Goal: Book appointment/travel/reservation

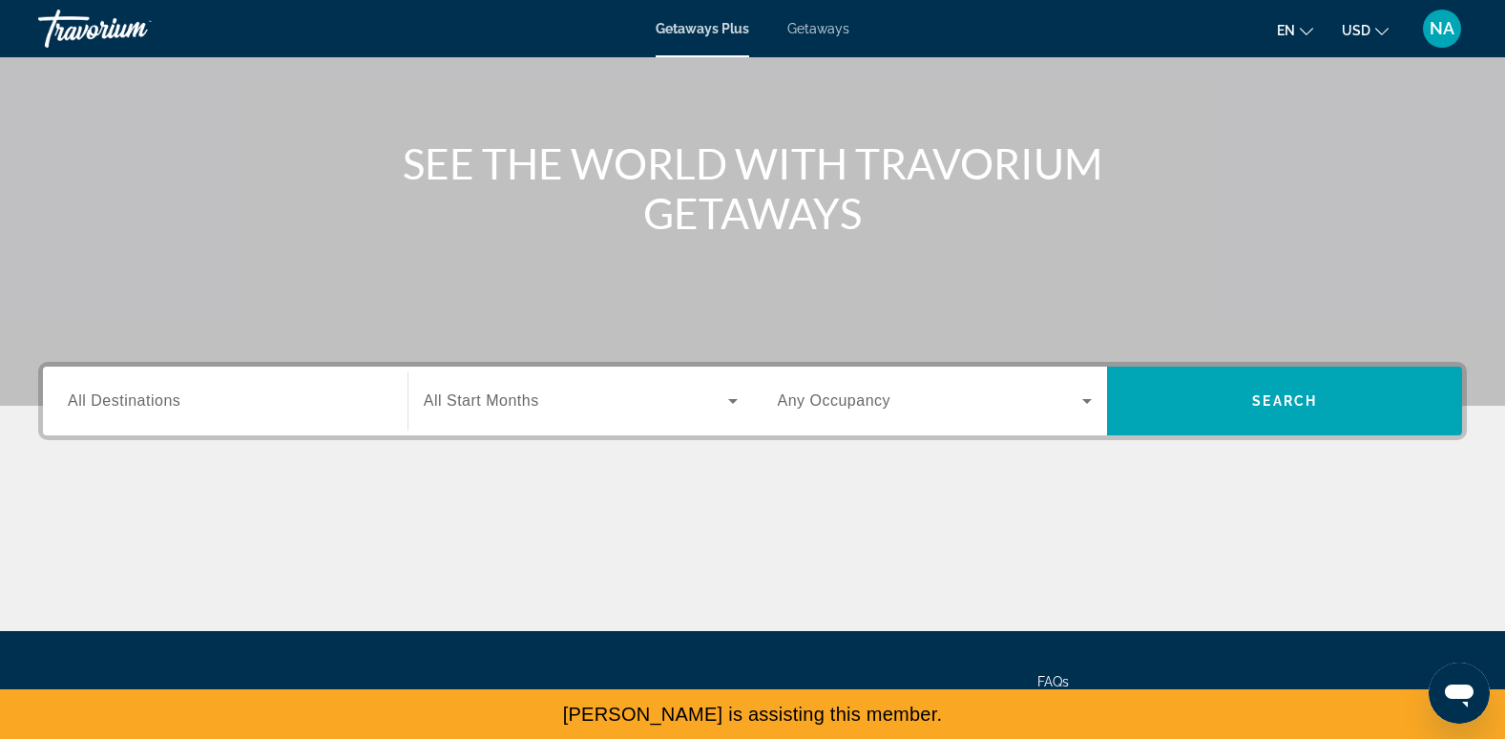
scroll to position [198, 0]
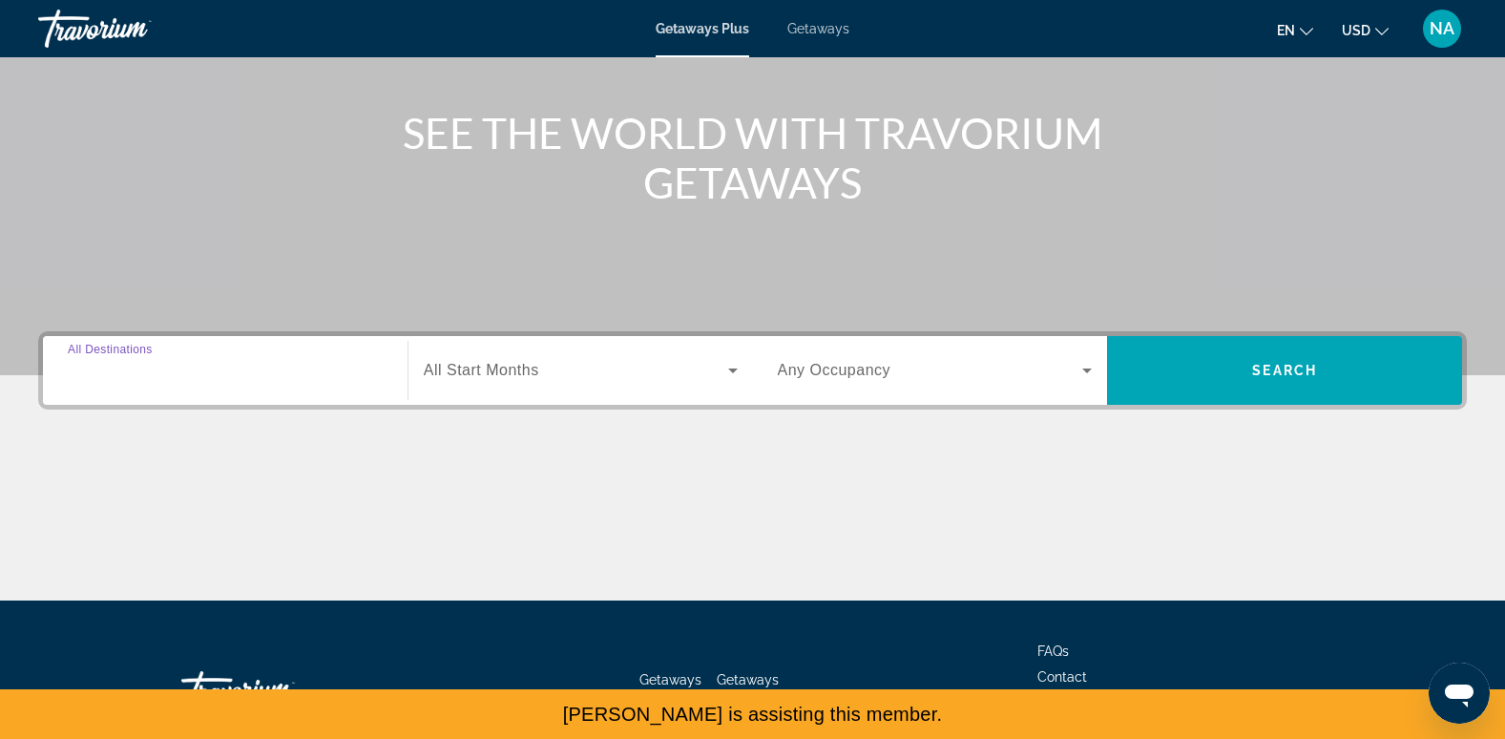
click at [191, 375] on input "Destination All Destinations" at bounding box center [225, 371] width 315 height 23
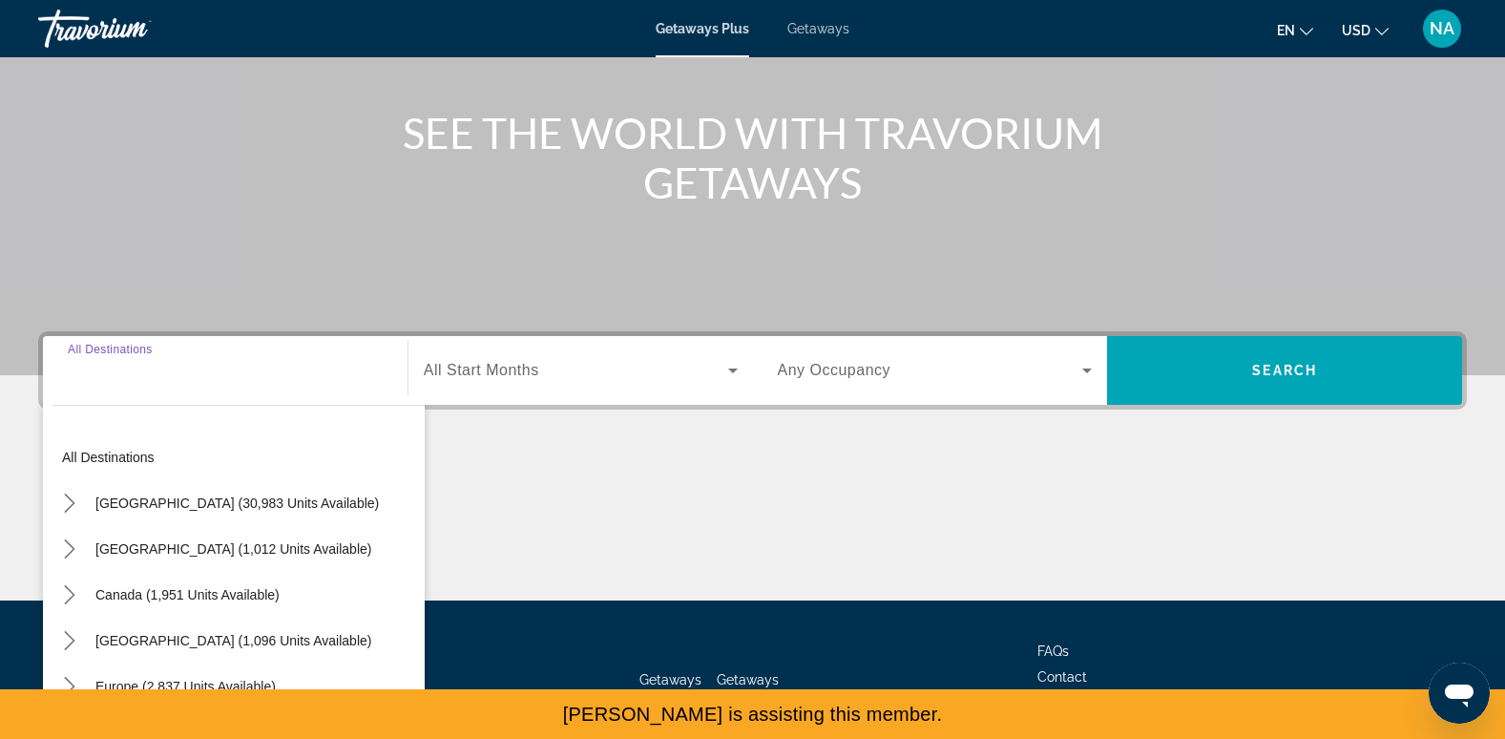
scroll to position [293, 0]
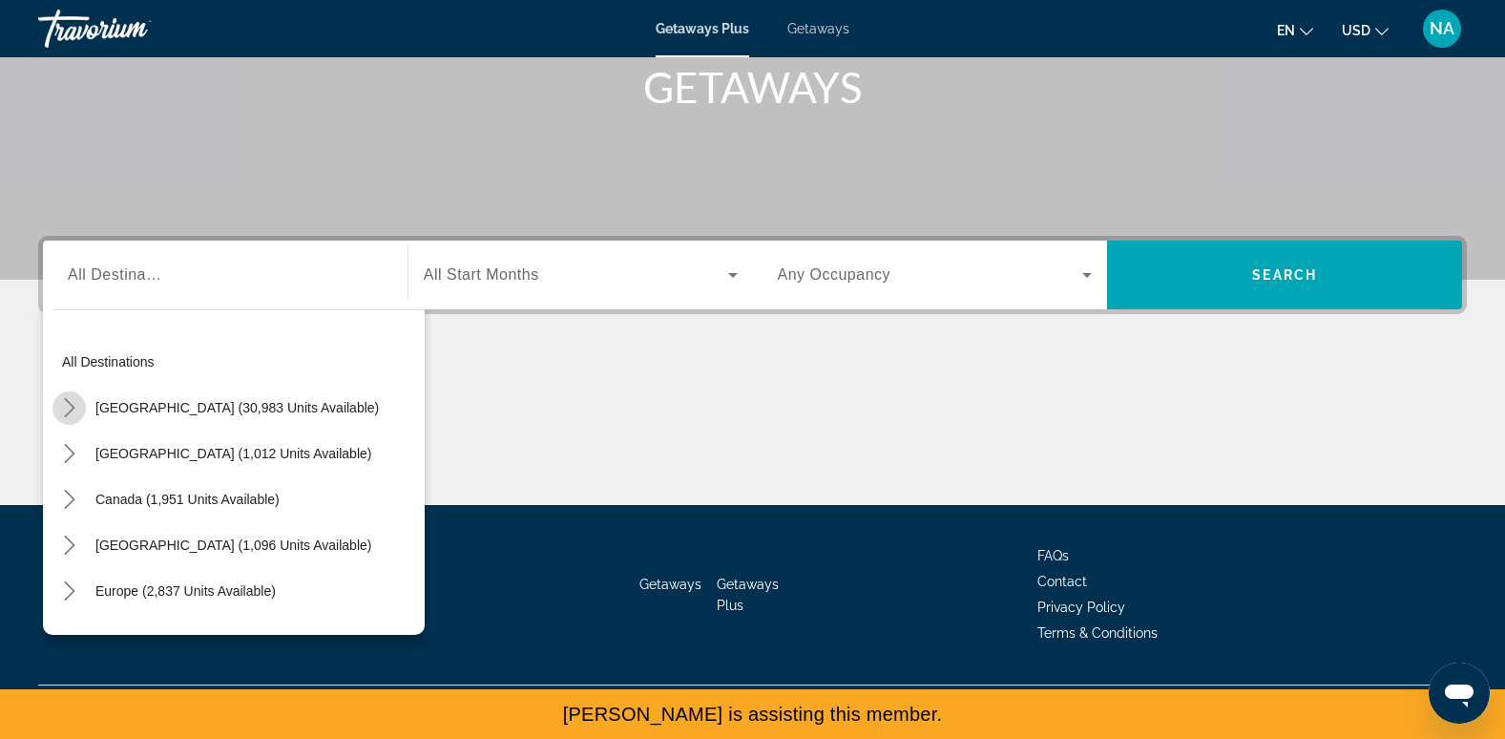
click at [64, 410] on icon "Toggle United States (30,983 units available) submenu" at bounding box center [69, 407] width 19 height 19
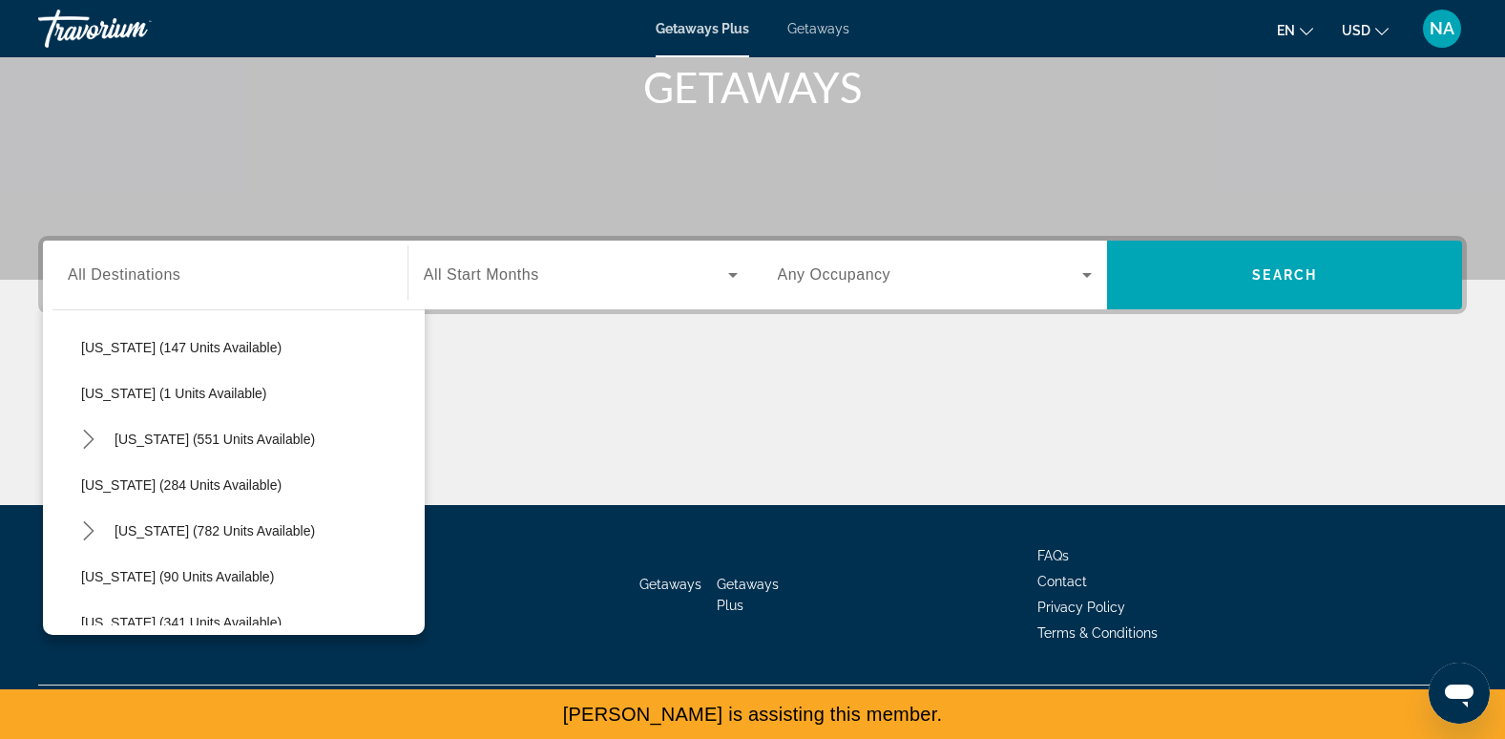
scroll to position [611, 0]
click at [212, 479] on span "Maryland (284 units available)" at bounding box center [181, 483] width 200 height 15
type input "**********"
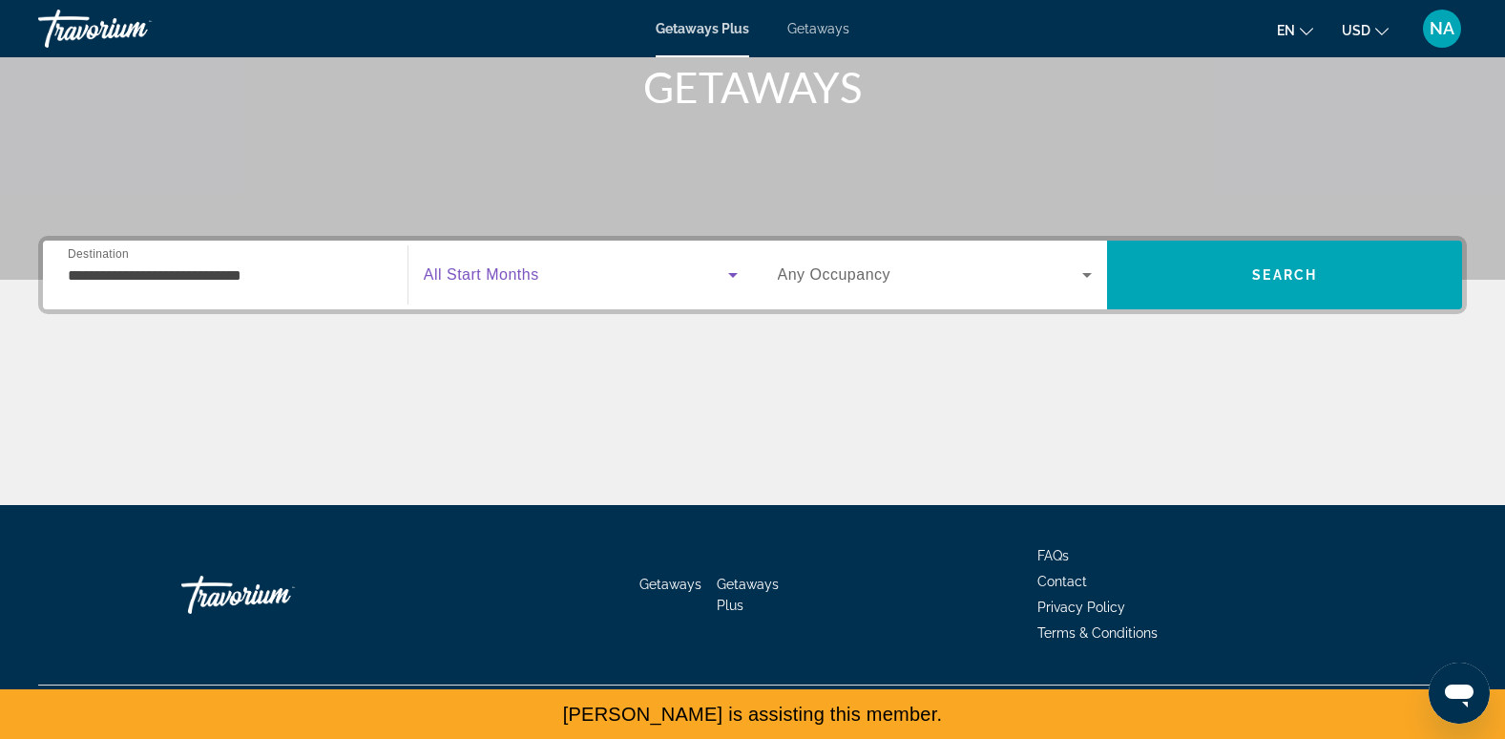
click at [503, 263] on span "Search widget" at bounding box center [576, 274] width 305 height 23
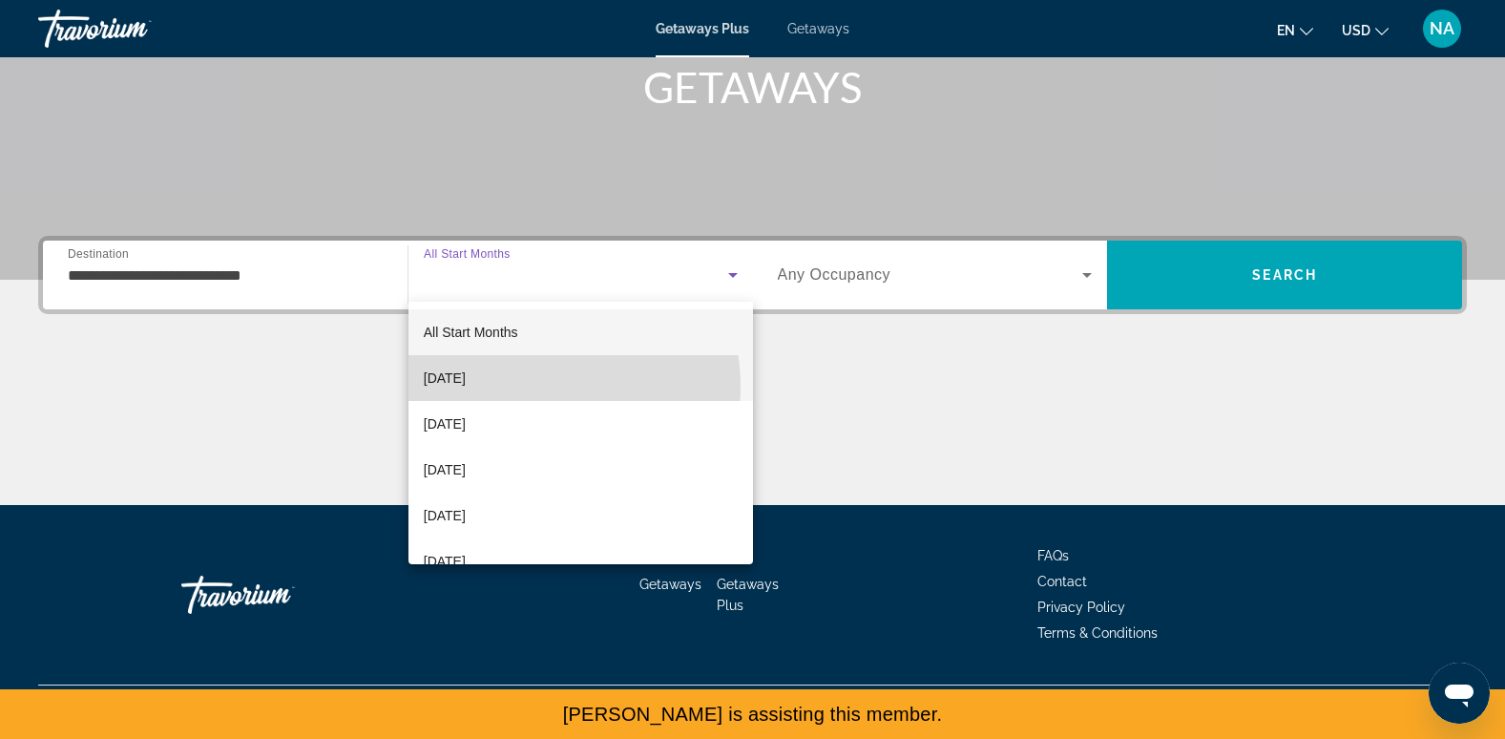
click at [519, 387] on mat-option "October 2025" at bounding box center [581, 378] width 345 height 46
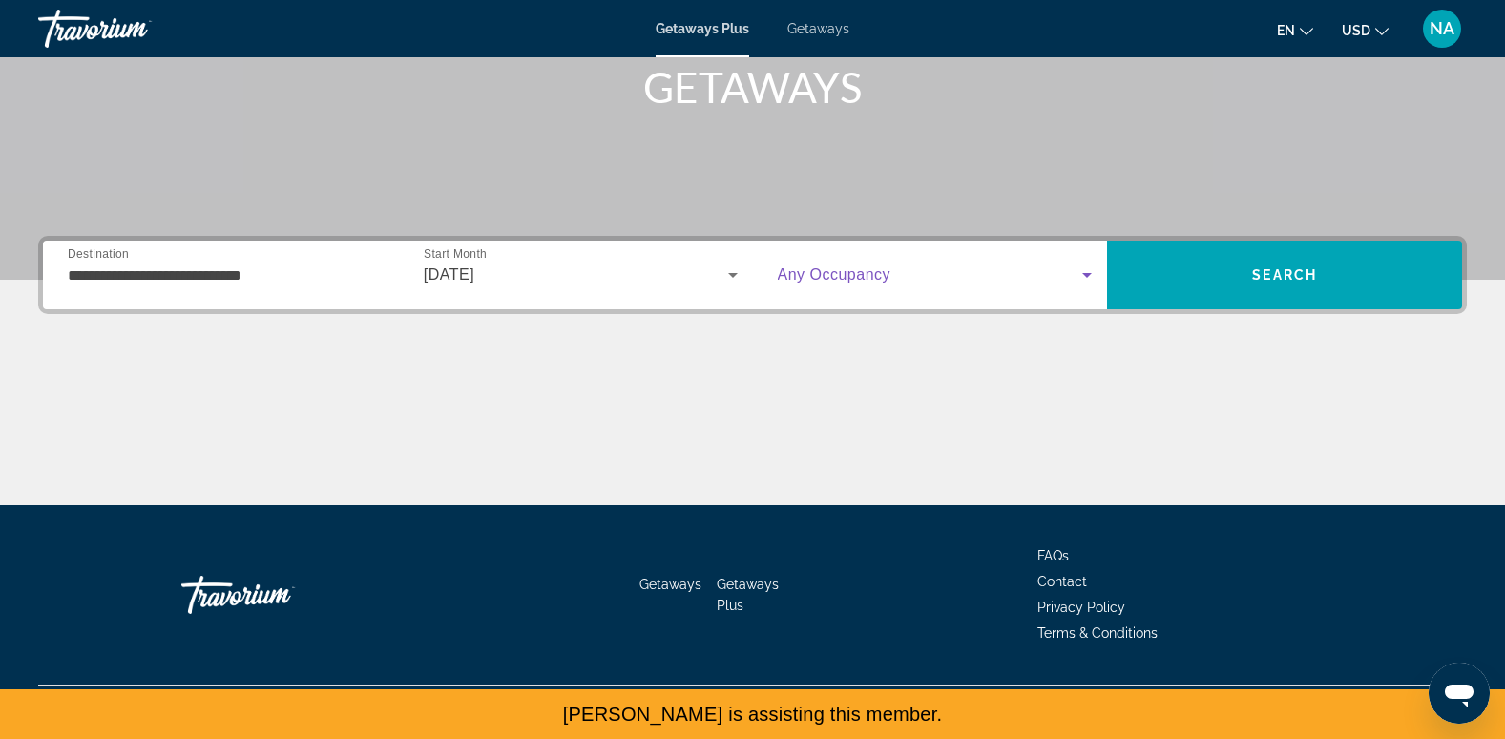
click at [918, 268] on span "Search widget" at bounding box center [930, 274] width 305 height 23
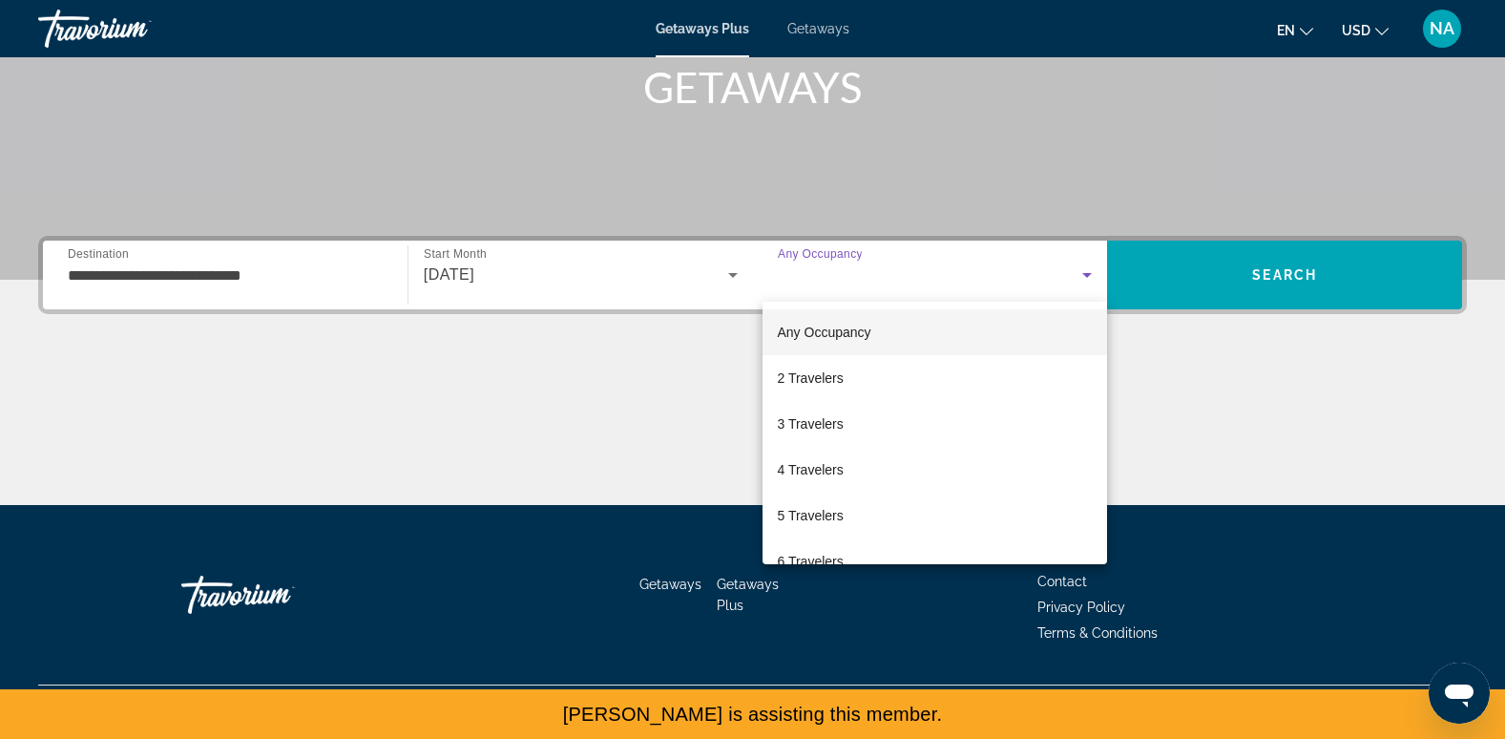
click at [1206, 260] on div at bounding box center [752, 369] width 1505 height 739
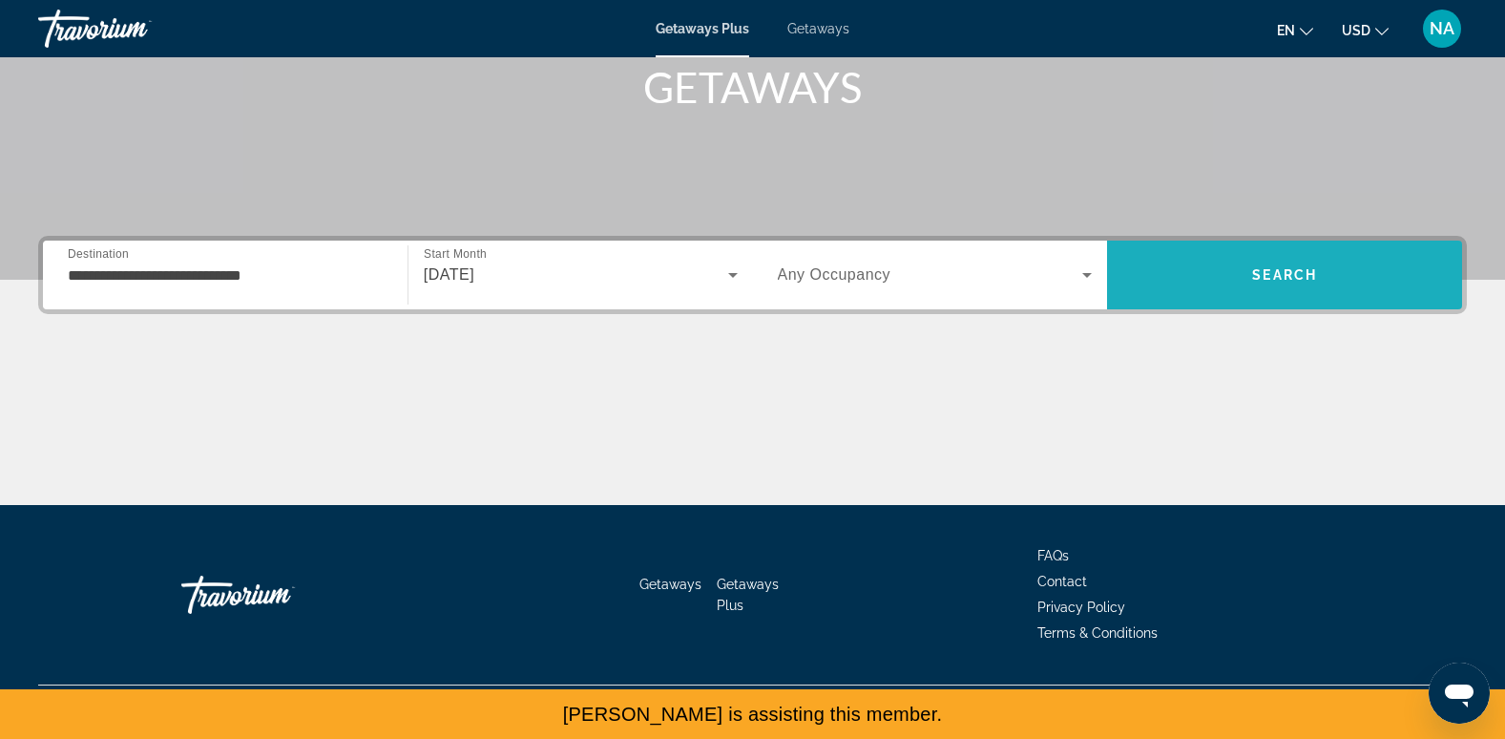
click at [1206, 260] on span "Search" at bounding box center [1284, 275] width 355 height 46
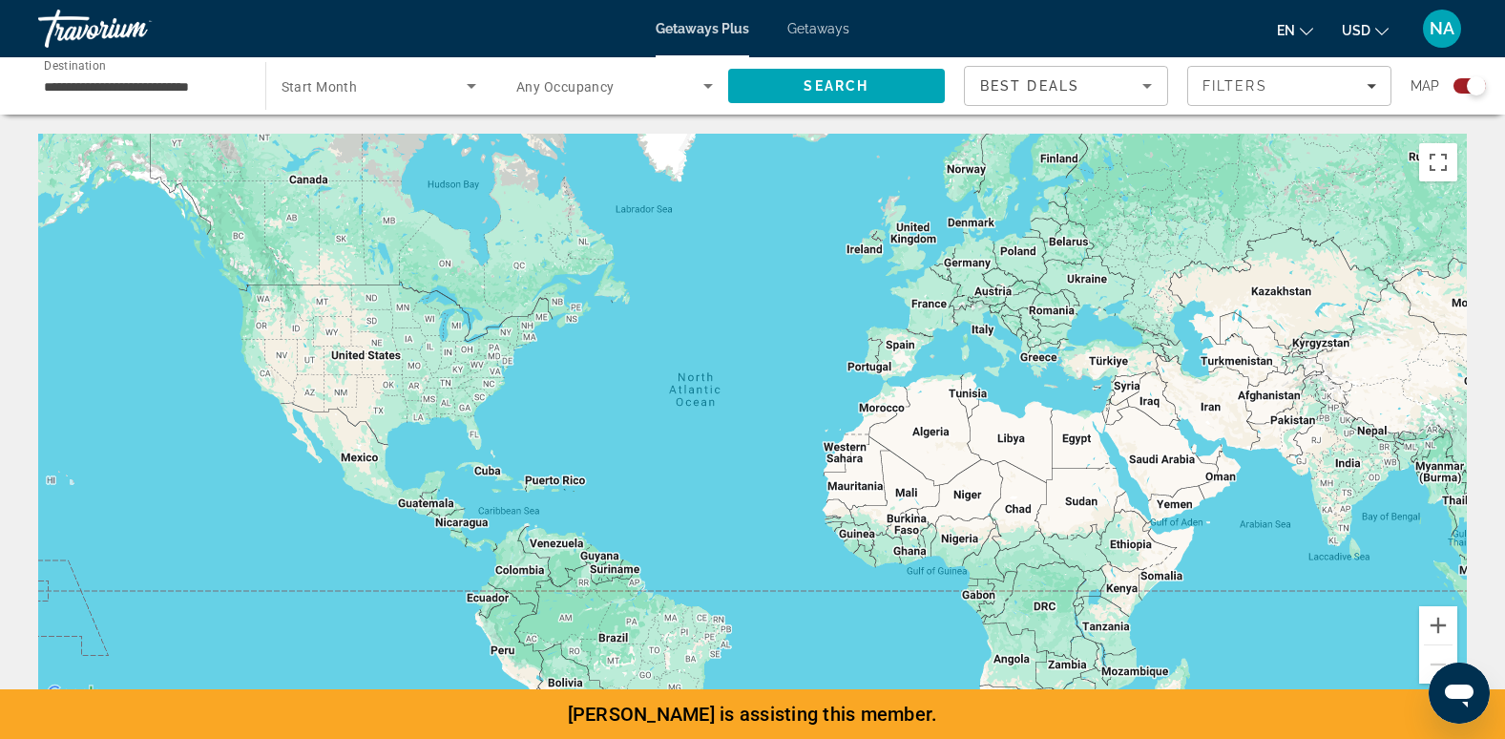
click at [835, 35] on span "Getaways" at bounding box center [819, 28] width 62 height 15
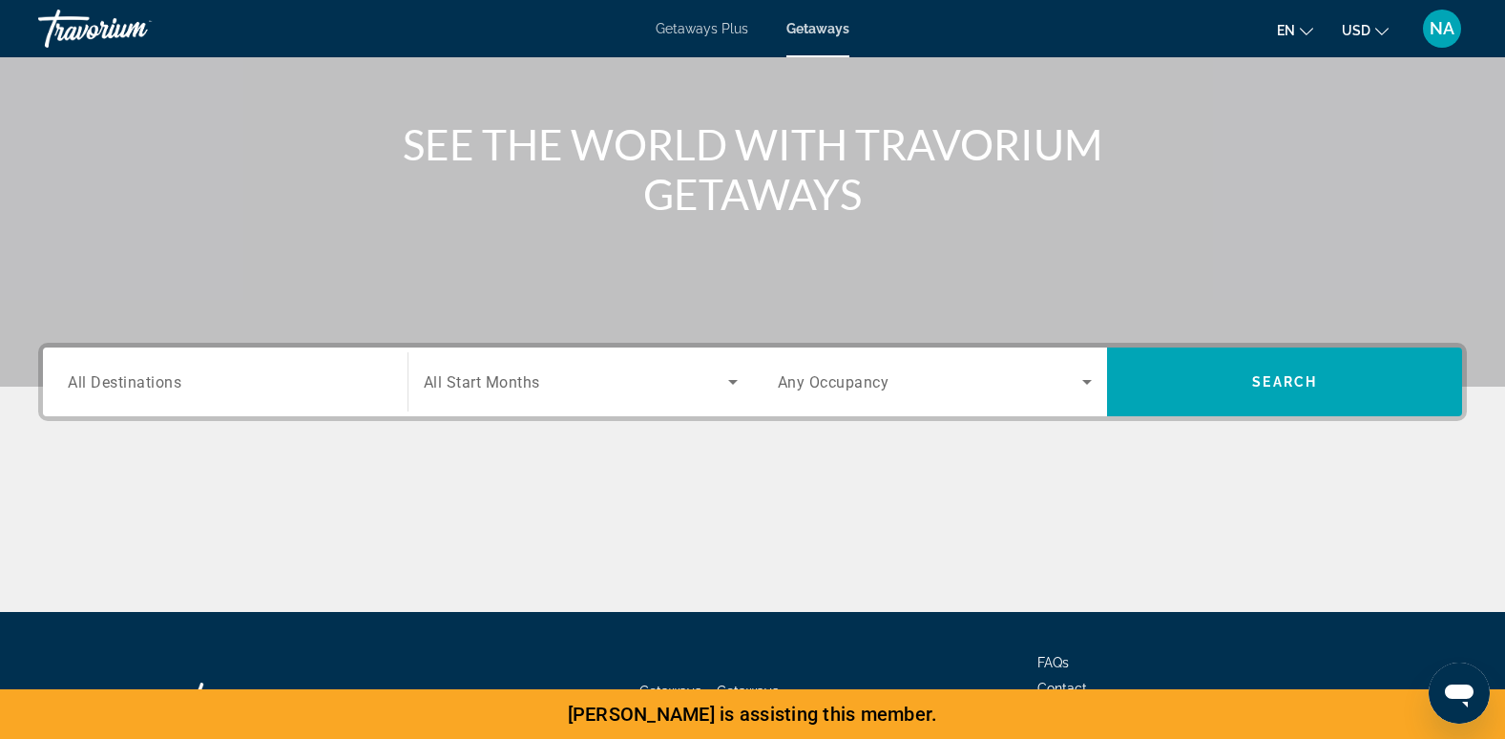
click at [151, 388] on span "All Destinations" at bounding box center [125, 381] width 114 height 18
click at [151, 388] on input "Destination All Destinations" at bounding box center [225, 382] width 315 height 23
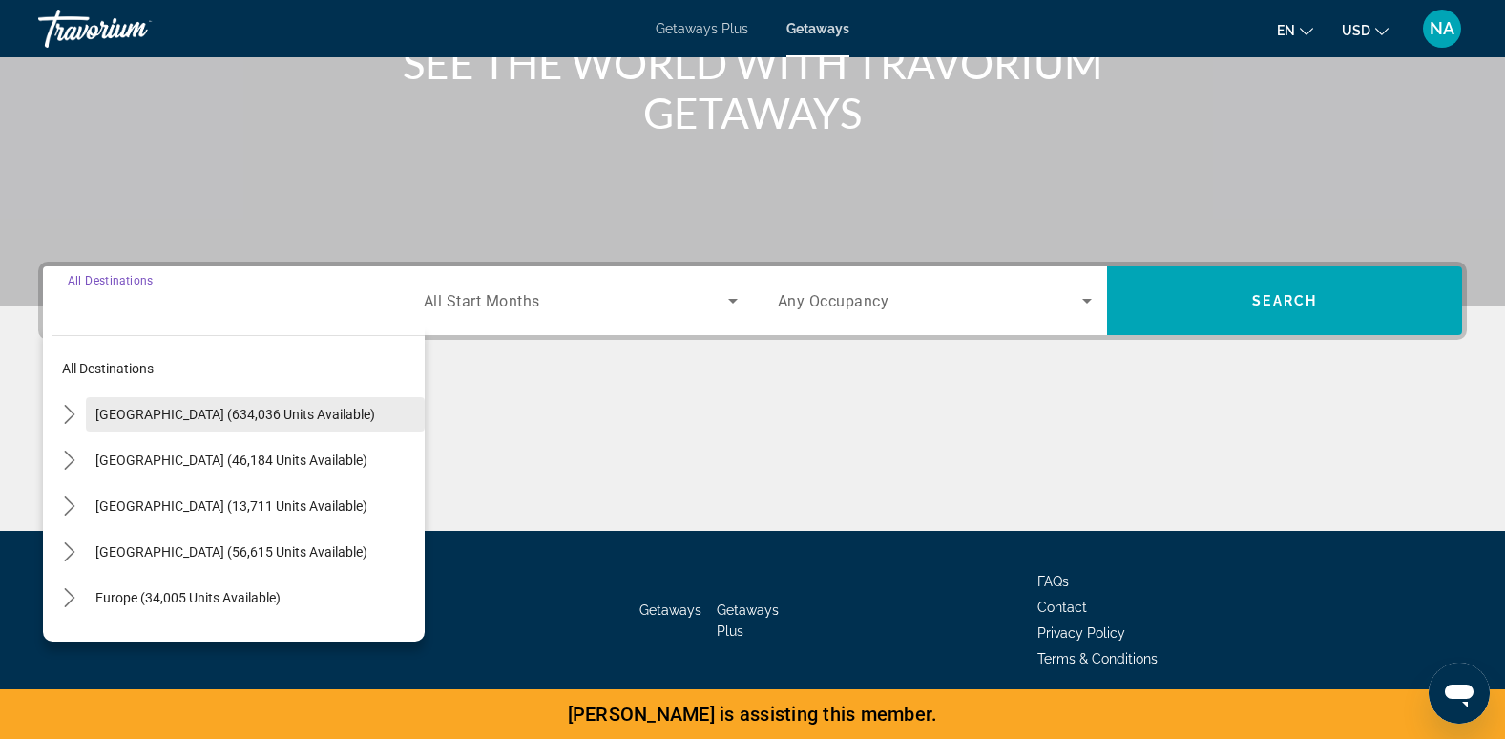
scroll to position [293, 0]
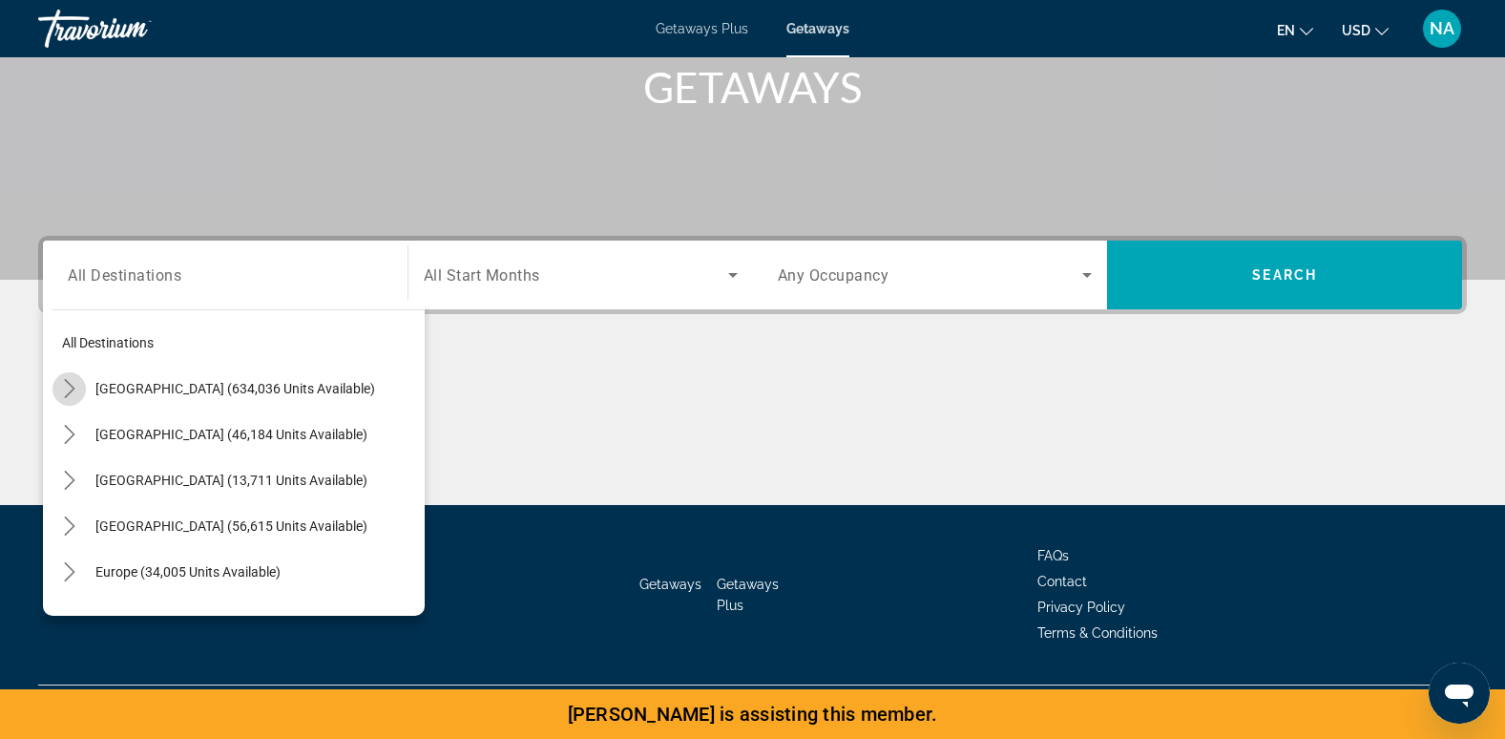
click at [74, 375] on mat-icon "Toggle United States (634,036 units available) submenu" at bounding box center [69, 388] width 33 height 33
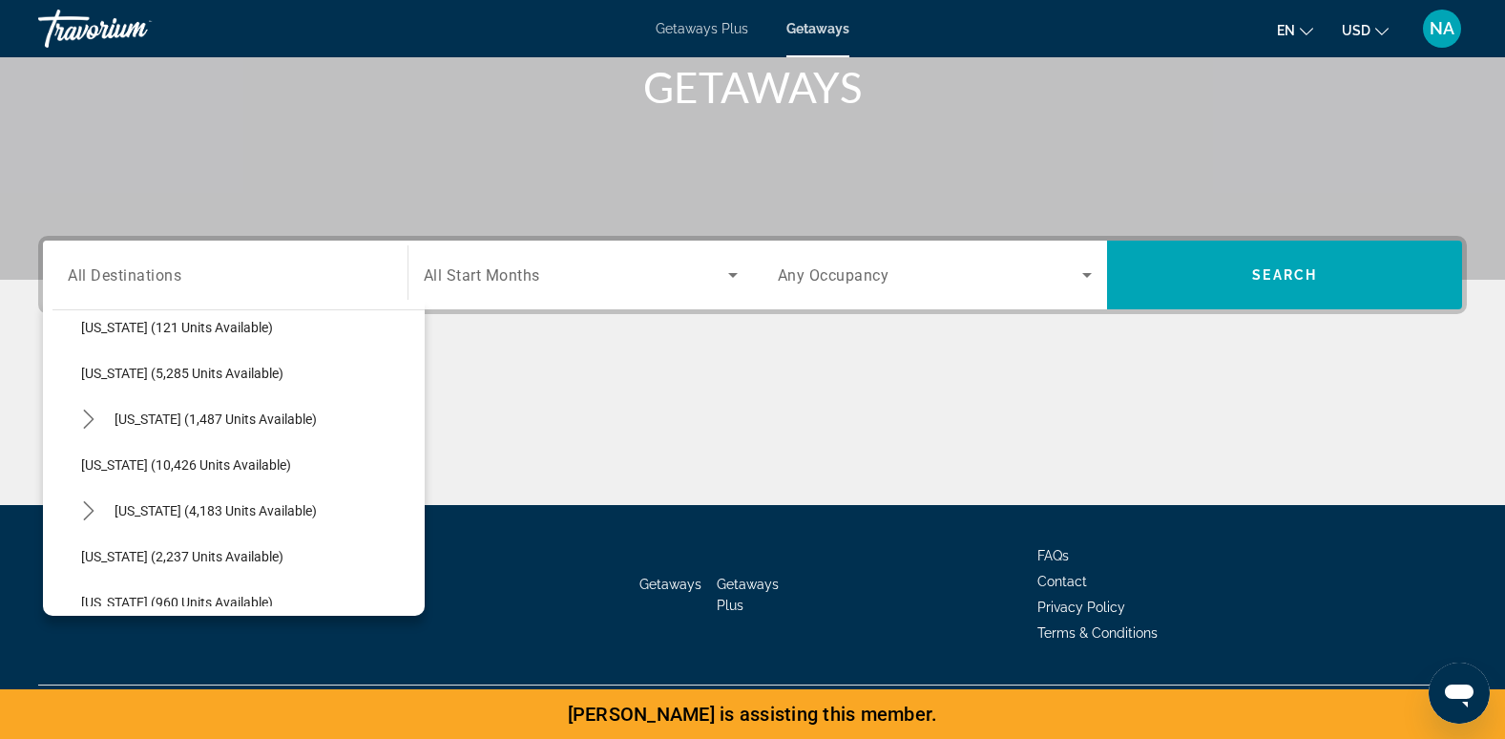
scroll to position [705, 0]
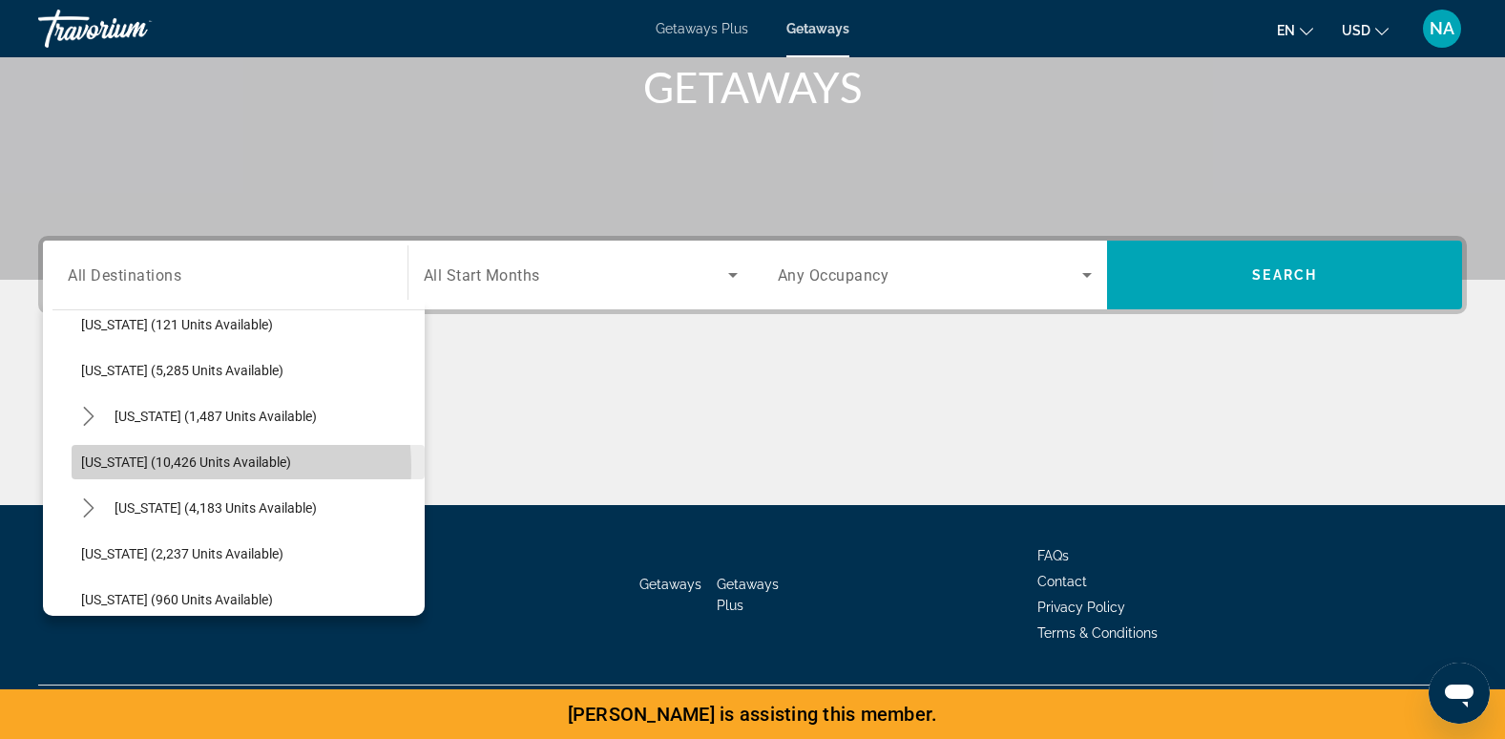
click at [202, 467] on span "Maryland (10,426 units available)" at bounding box center [186, 461] width 210 height 15
type input "**********"
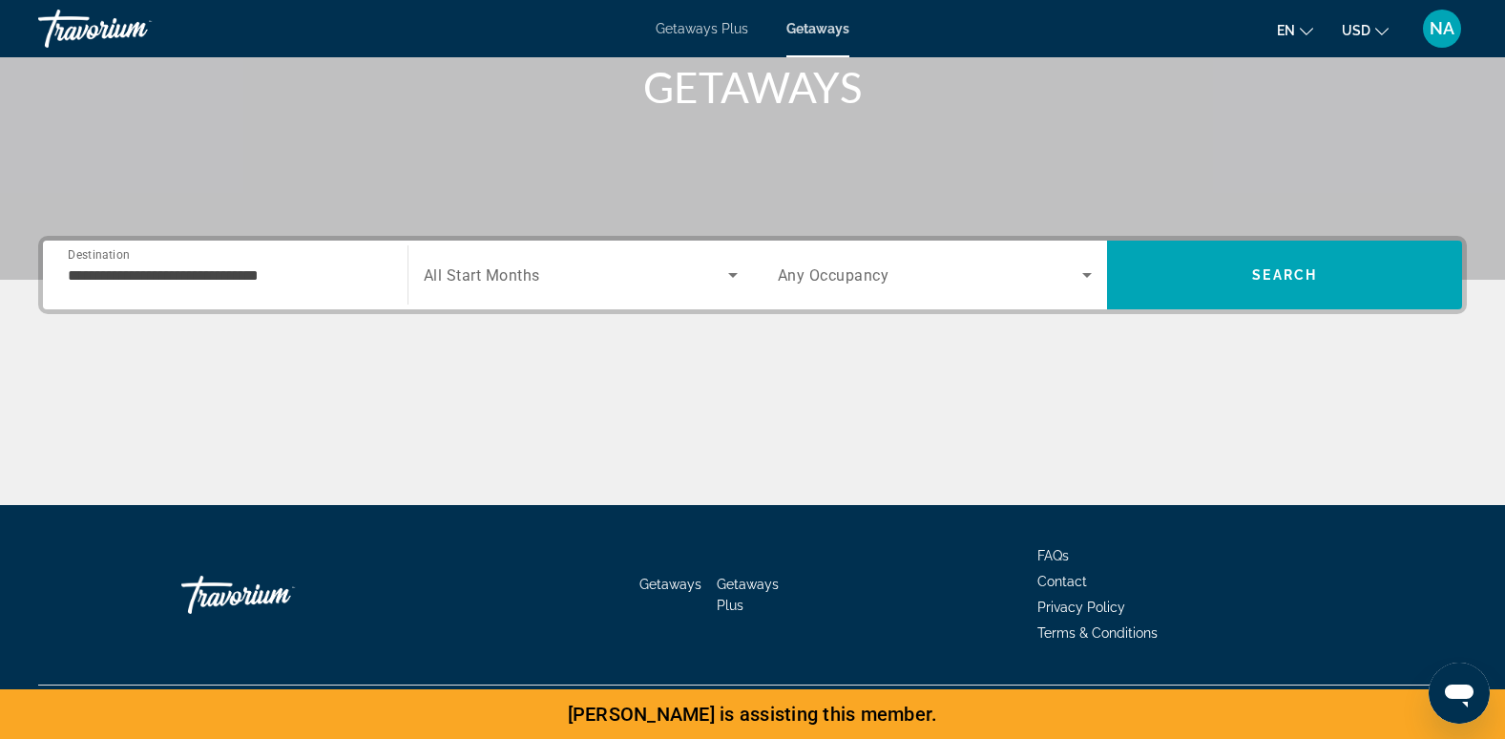
click at [555, 292] on div "Search widget" at bounding box center [581, 274] width 314 height 53
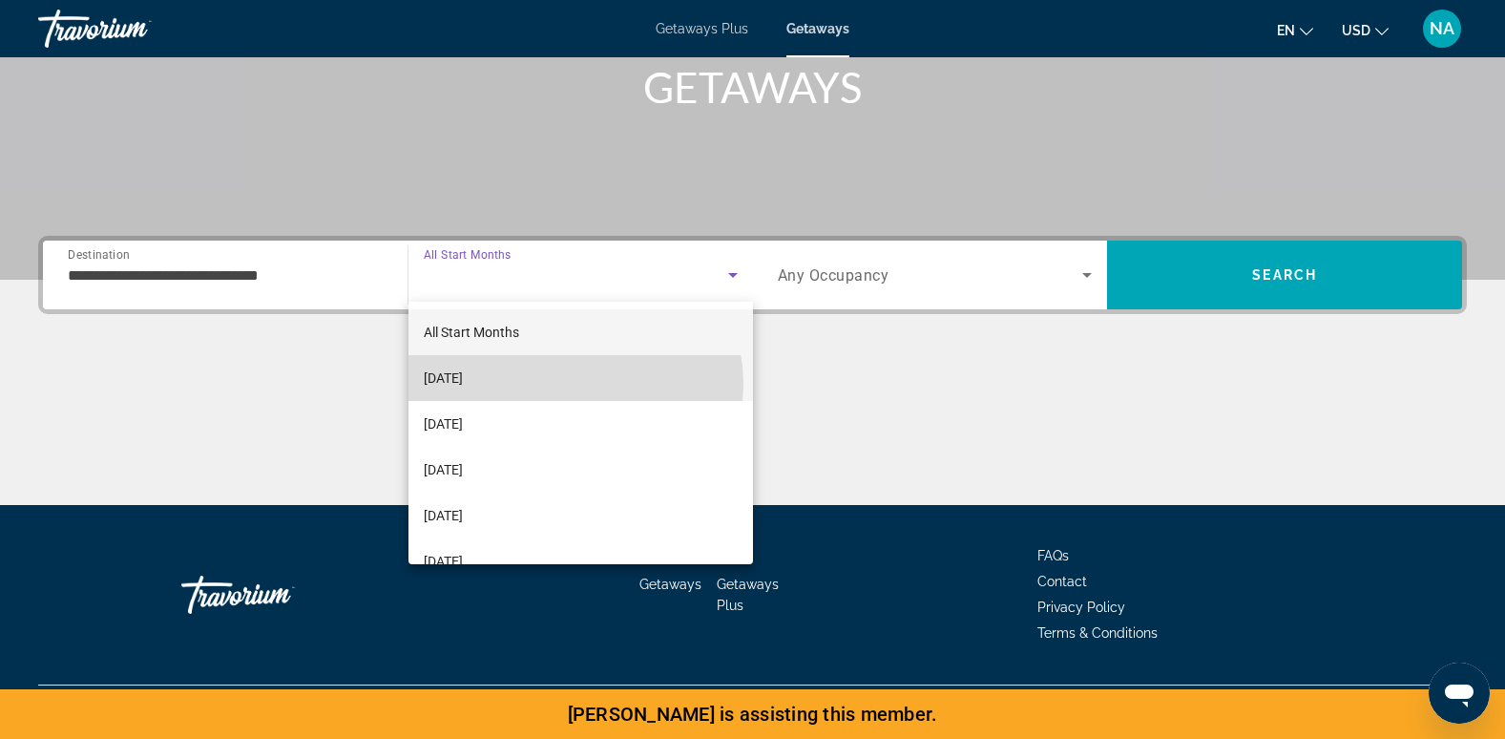
click at [575, 384] on mat-option "October 2025" at bounding box center [581, 378] width 345 height 46
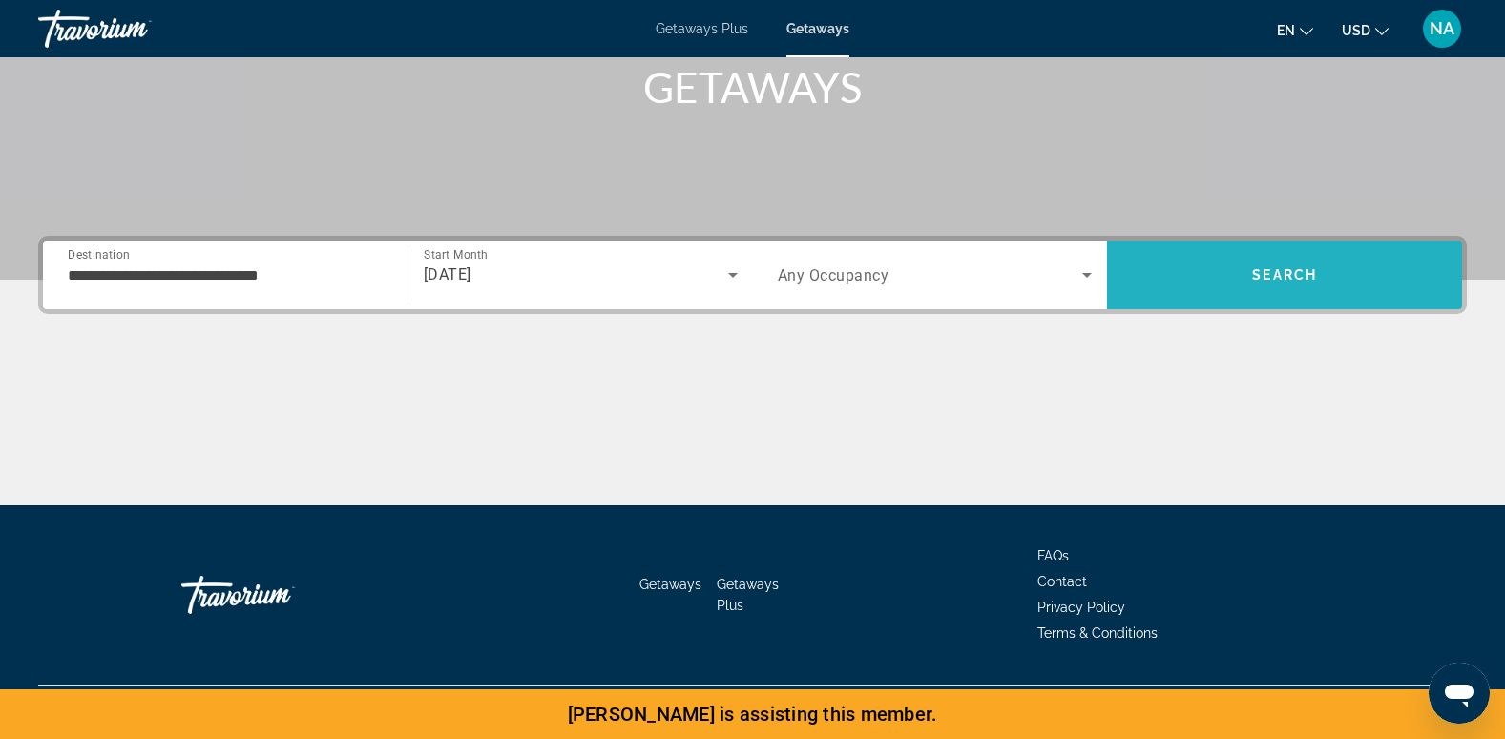
click at [1231, 266] on span "Search" at bounding box center [1284, 275] width 355 height 46
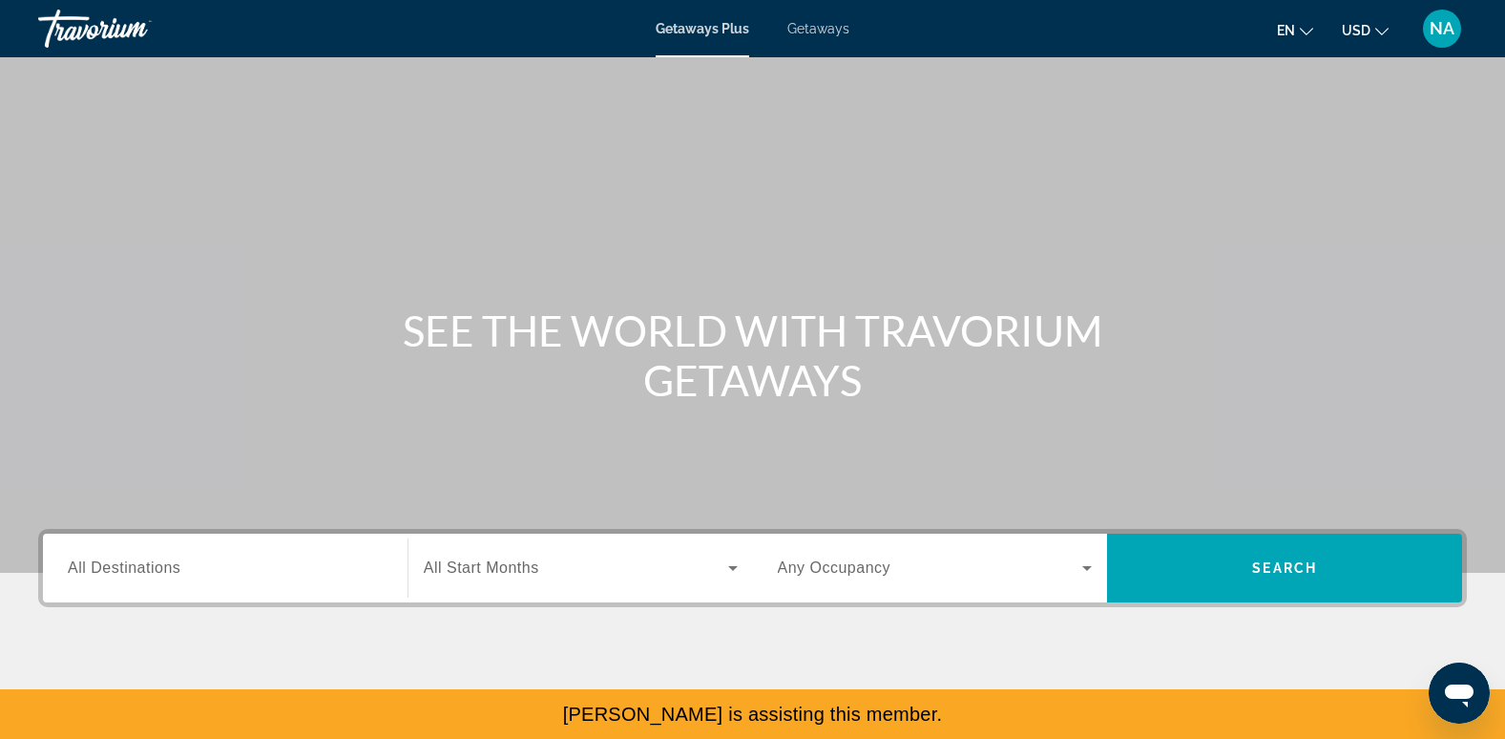
click at [831, 33] on span "Getaways" at bounding box center [819, 28] width 62 height 15
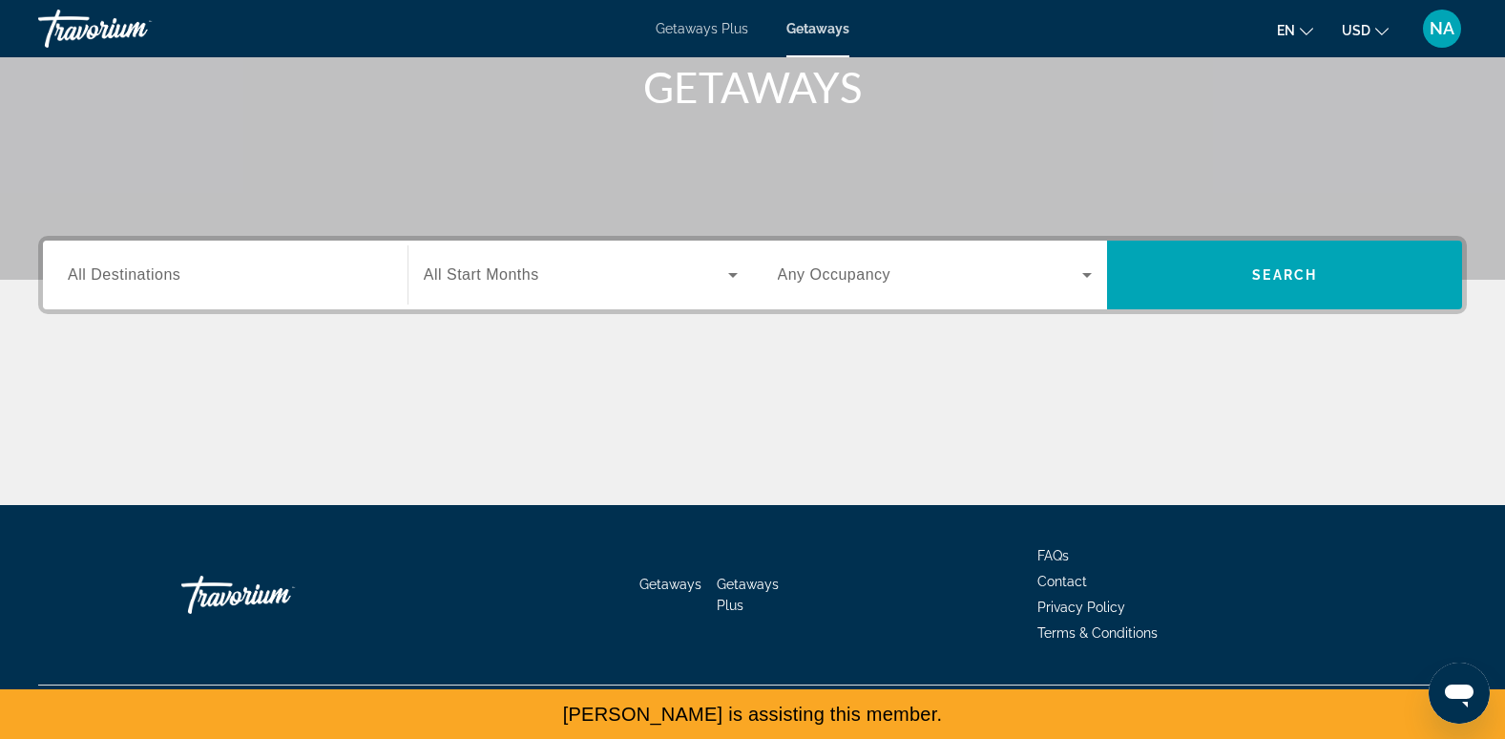
click at [168, 266] on span "All Destinations" at bounding box center [124, 274] width 113 height 16
click at [168, 265] on input "Destination All Destinations" at bounding box center [225, 275] width 315 height 23
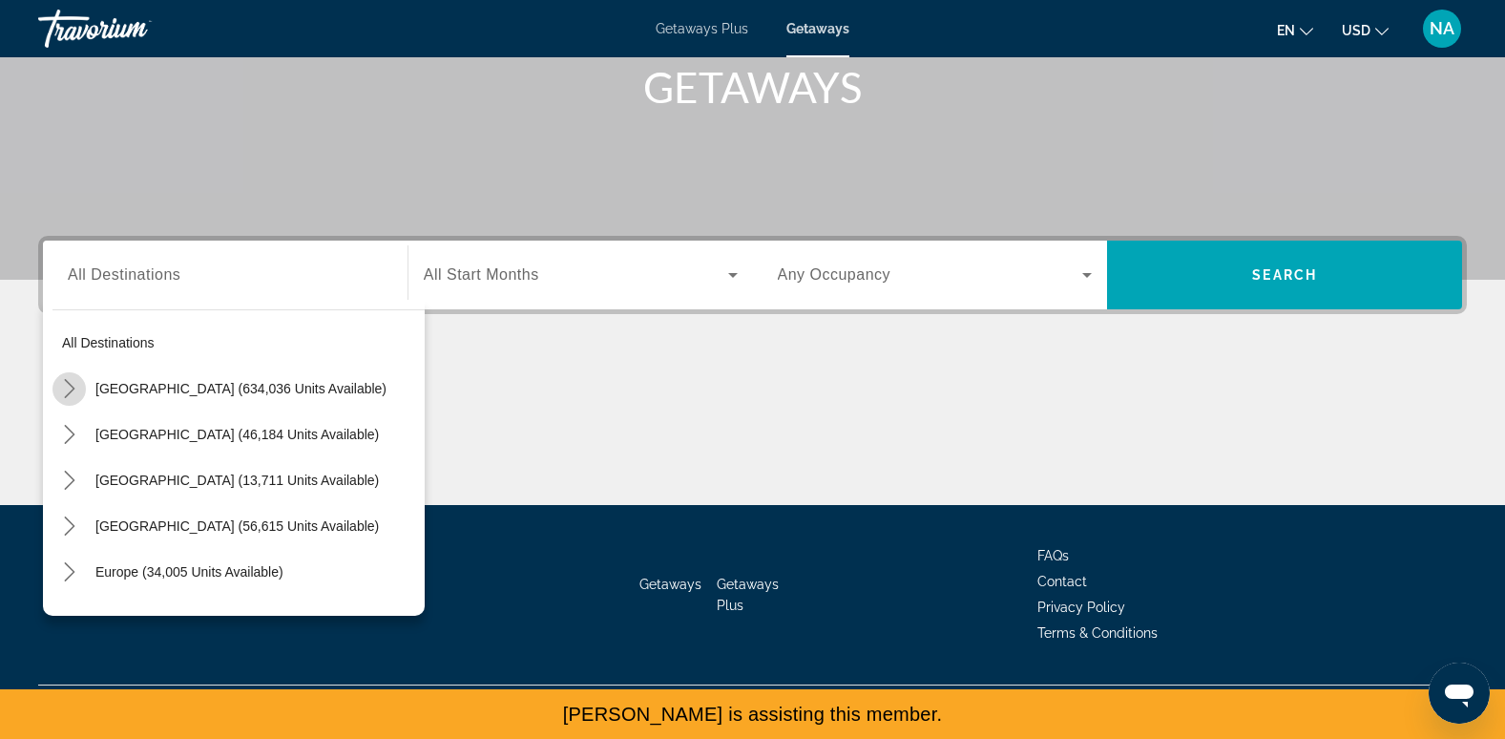
click at [73, 380] on icon "Toggle United States (634,036 units available) submenu" at bounding box center [69, 388] width 19 height 19
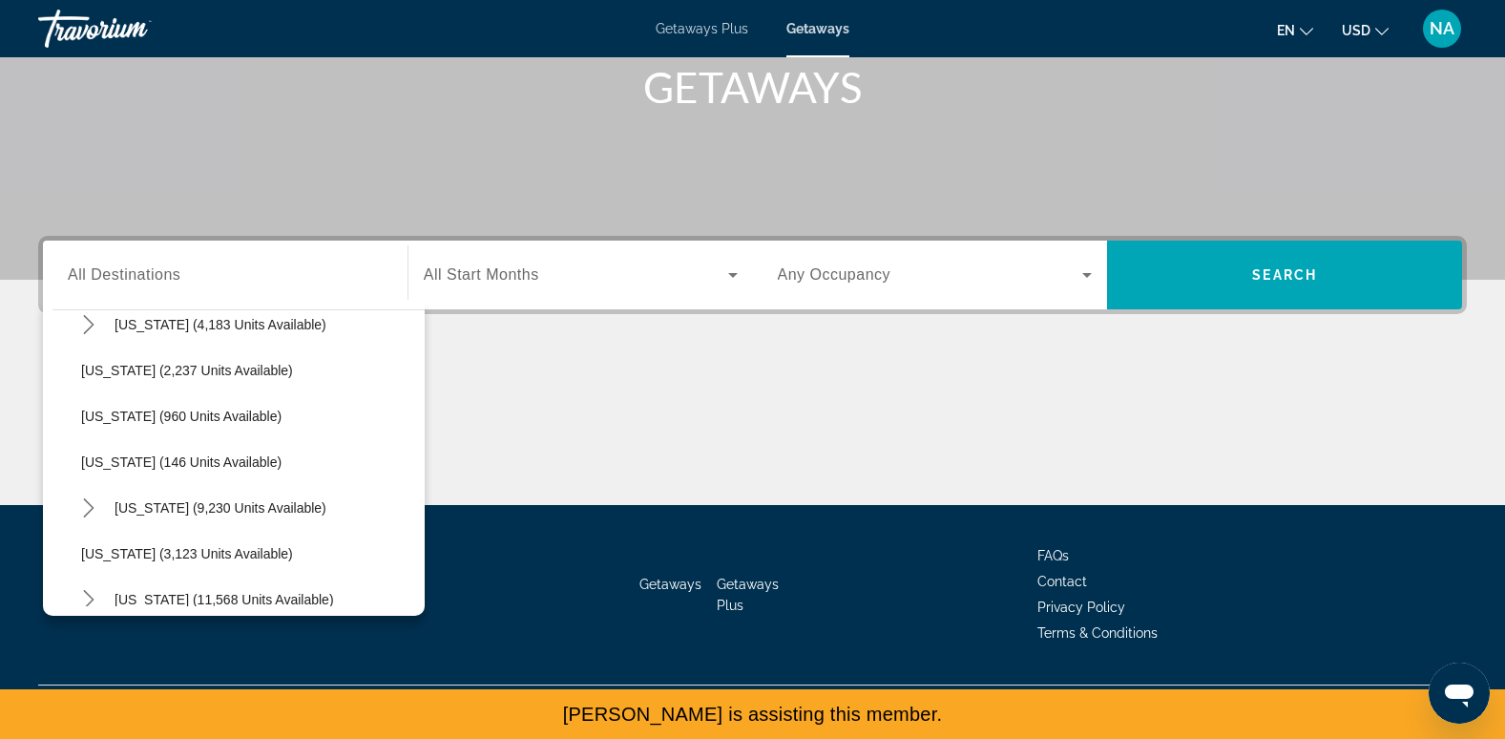
scroll to position [888, 0]
click at [191, 439] on span "Select destination: Minnesota (960 units available)" at bounding box center [248, 417] width 353 height 46
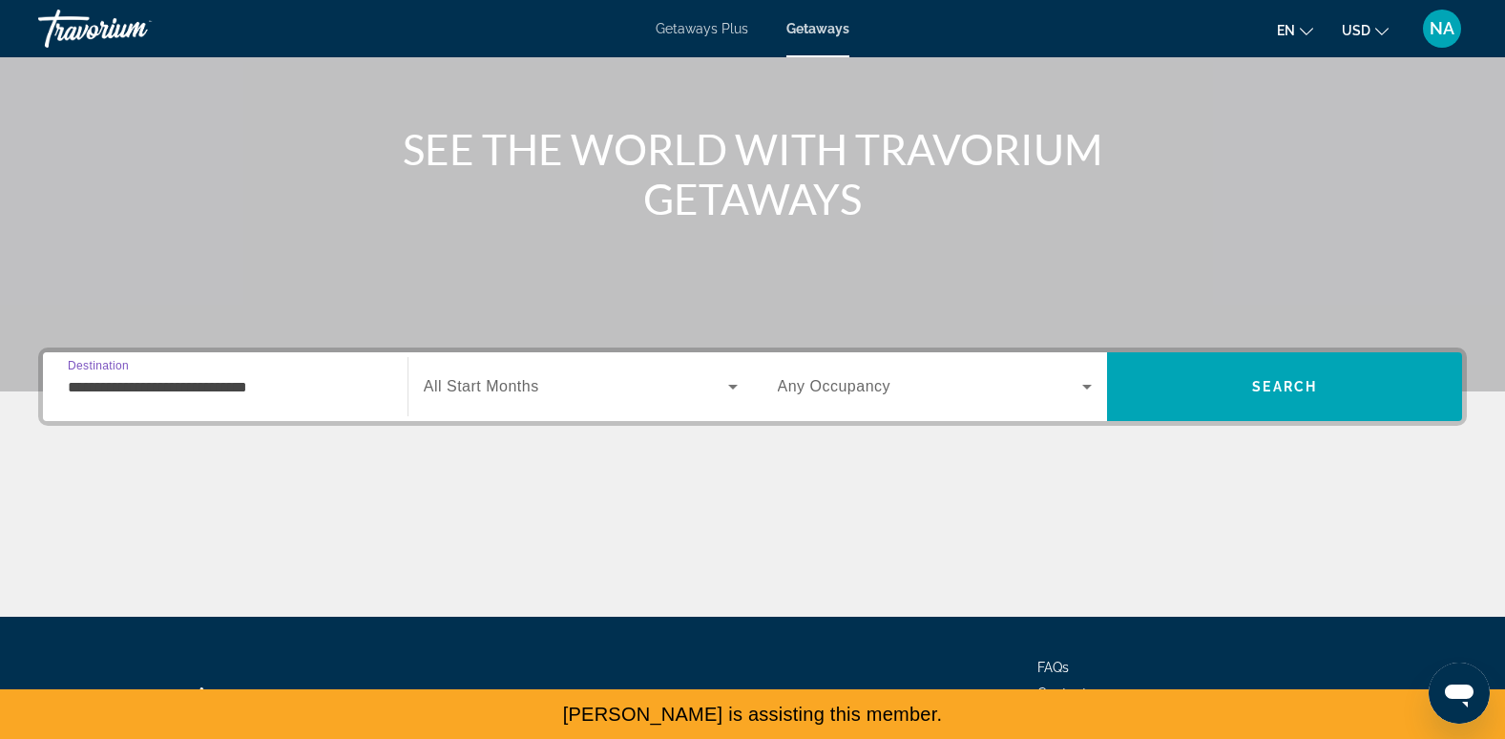
click at [185, 380] on input "**********" at bounding box center [225, 387] width 315 height 23
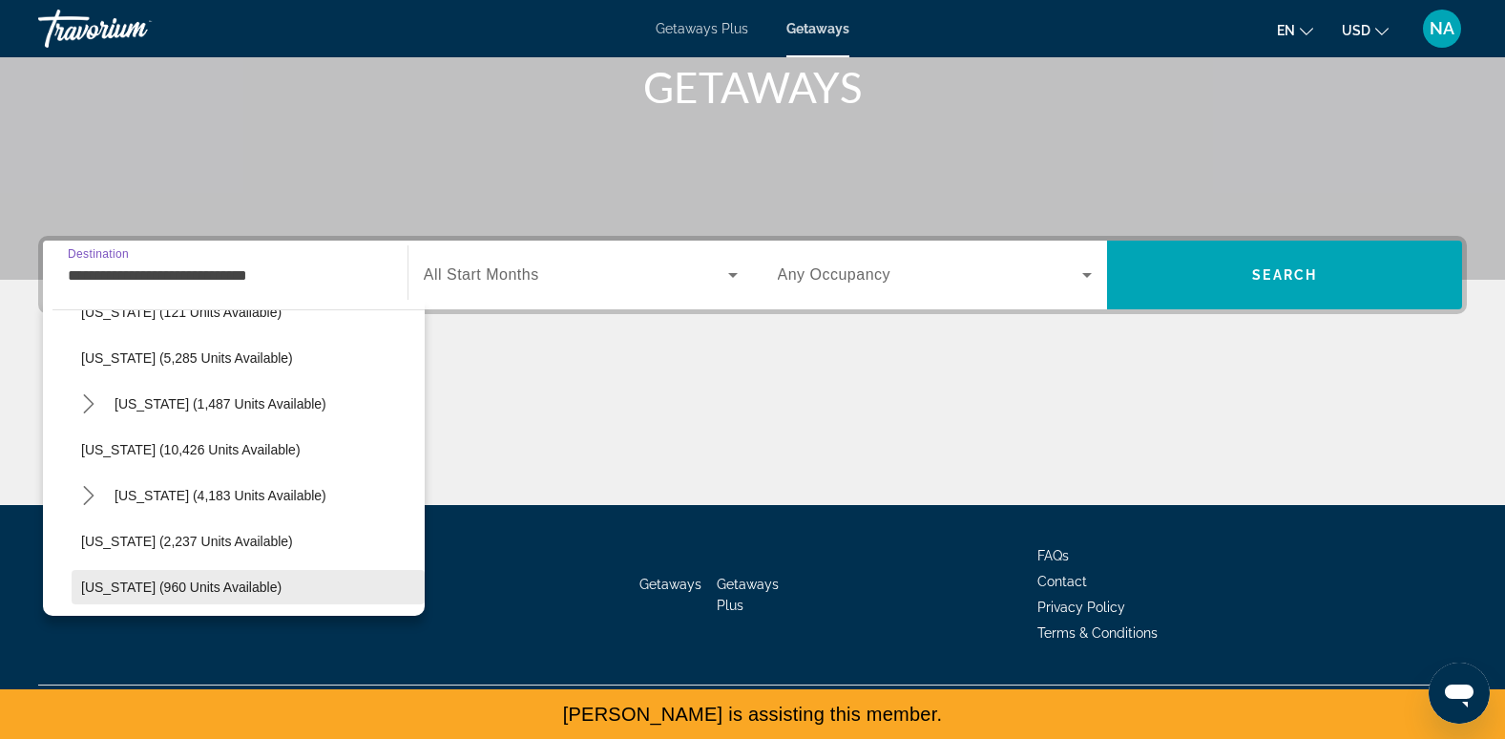
scroll to position [748, 0]
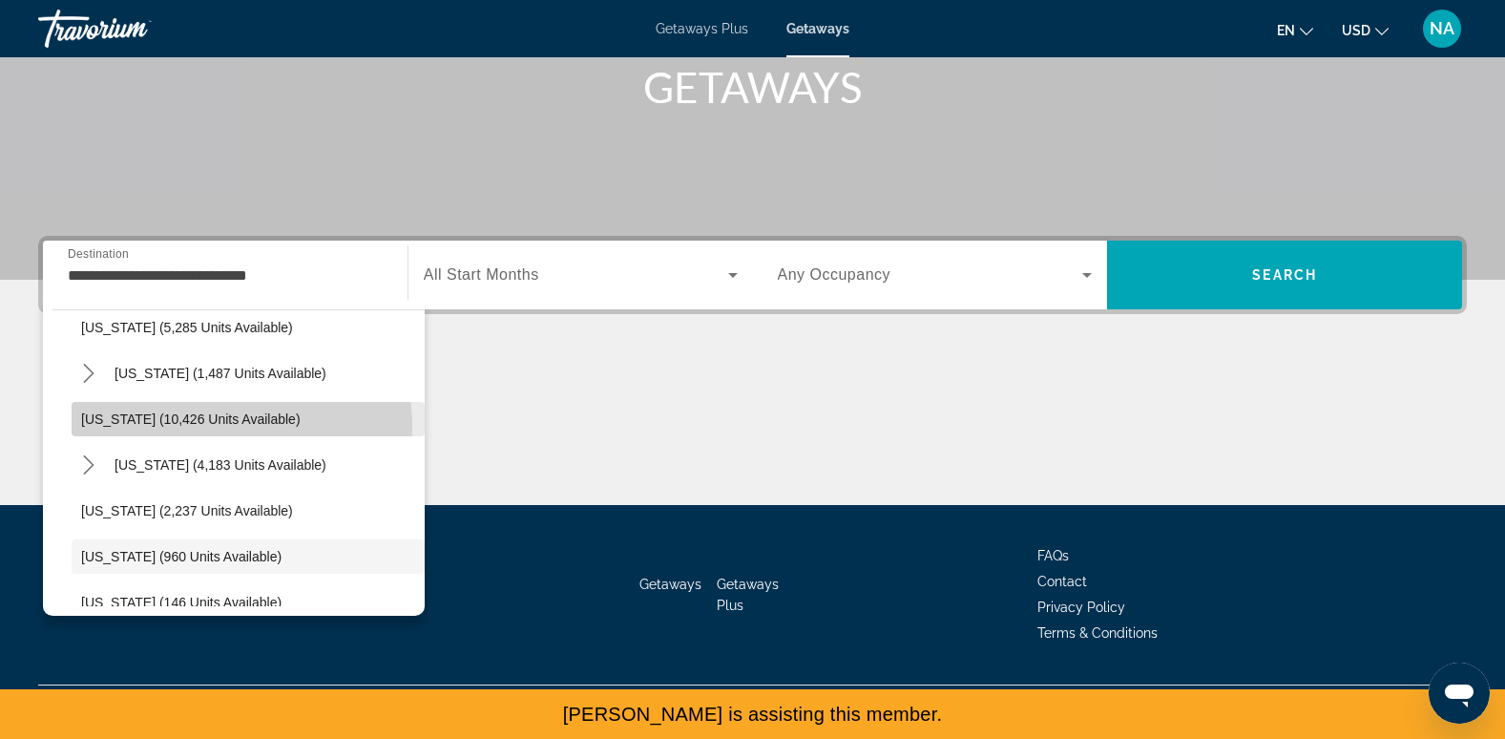
click at [198, 428] on span "Select destination: Maryland (10,426 units available)" at bounding box center [248, 419] width 353 height 46
type input "**********"
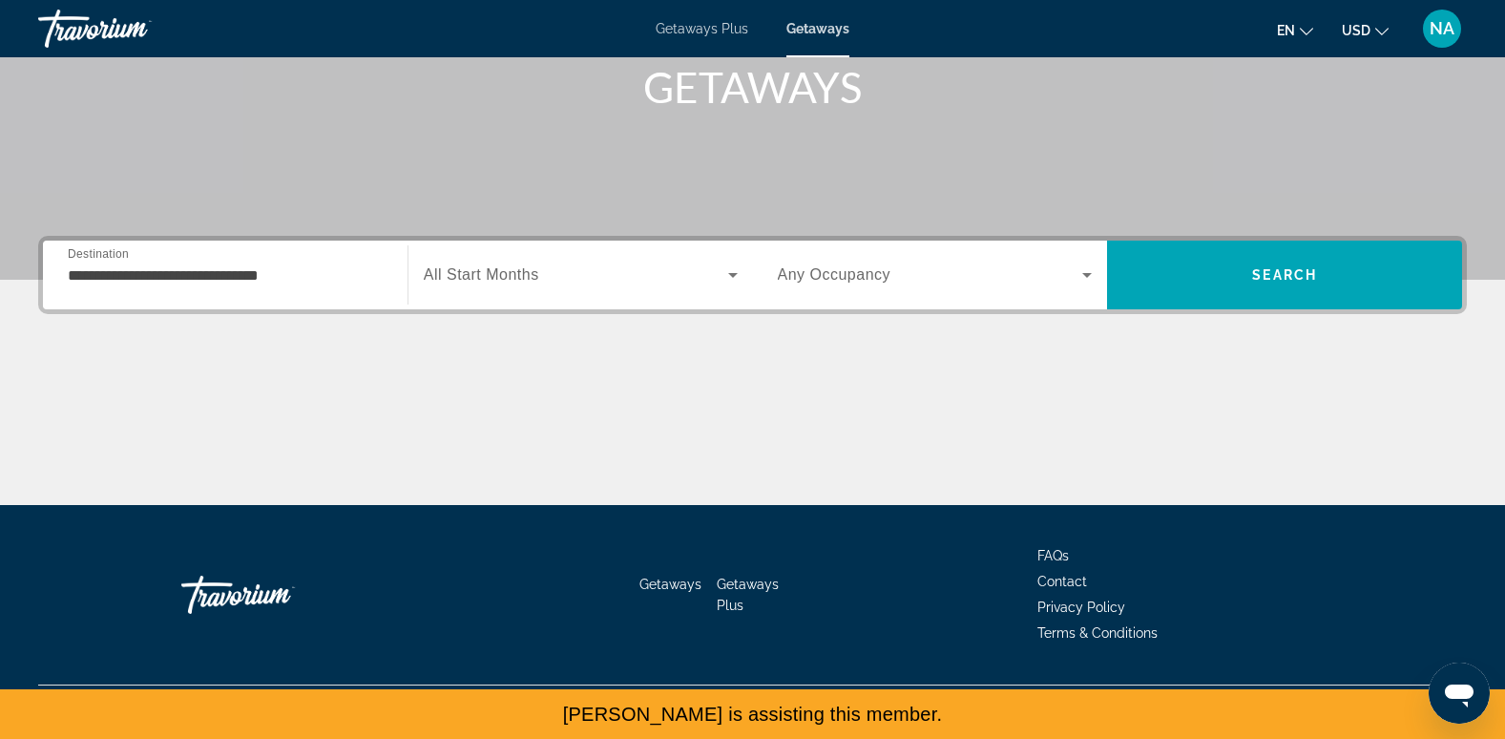
click at [519, 280] on span "All Start Months" at bounding box center [482, 274] width 116 height 16
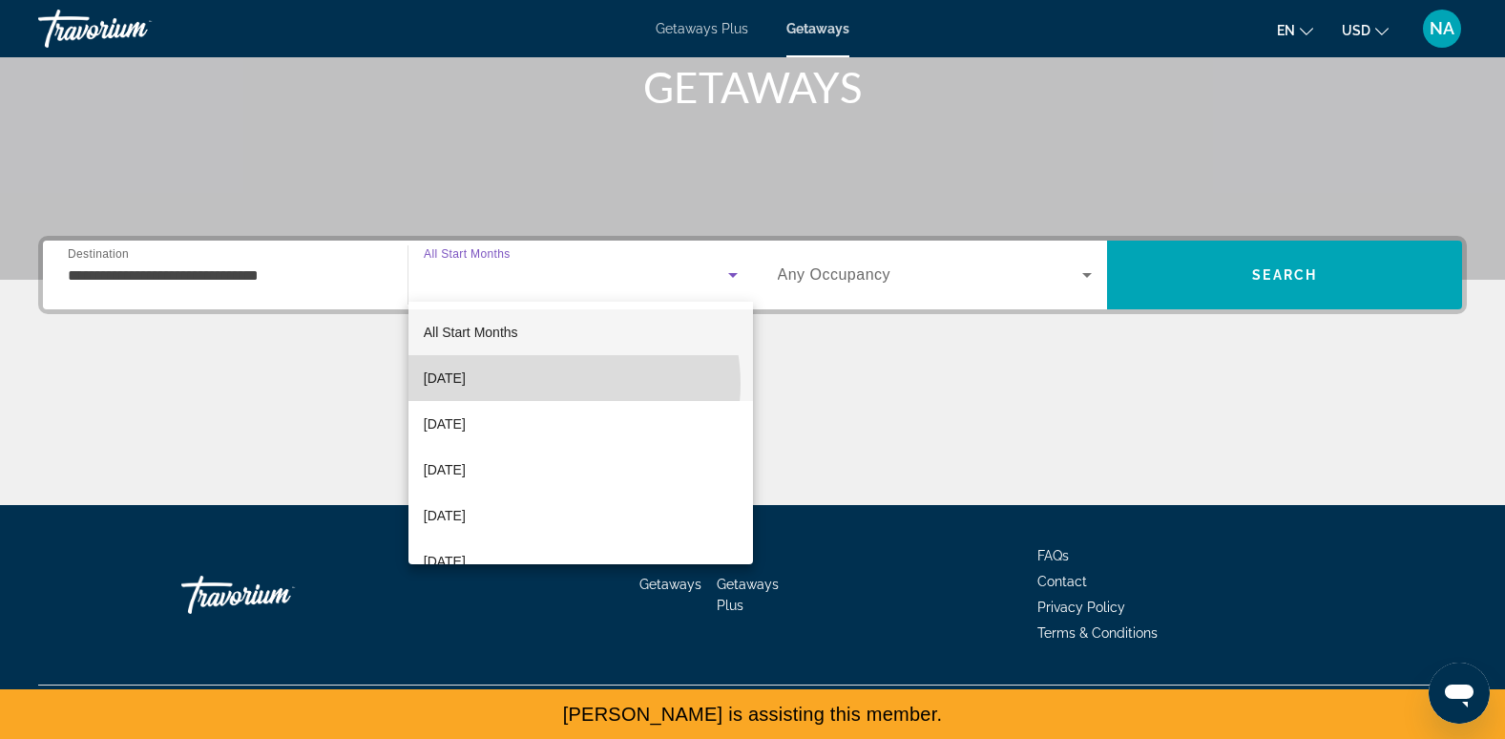
click at [557, 384] on mat-option "October 2025" at bounding box center [581, 378] width 345 height 46
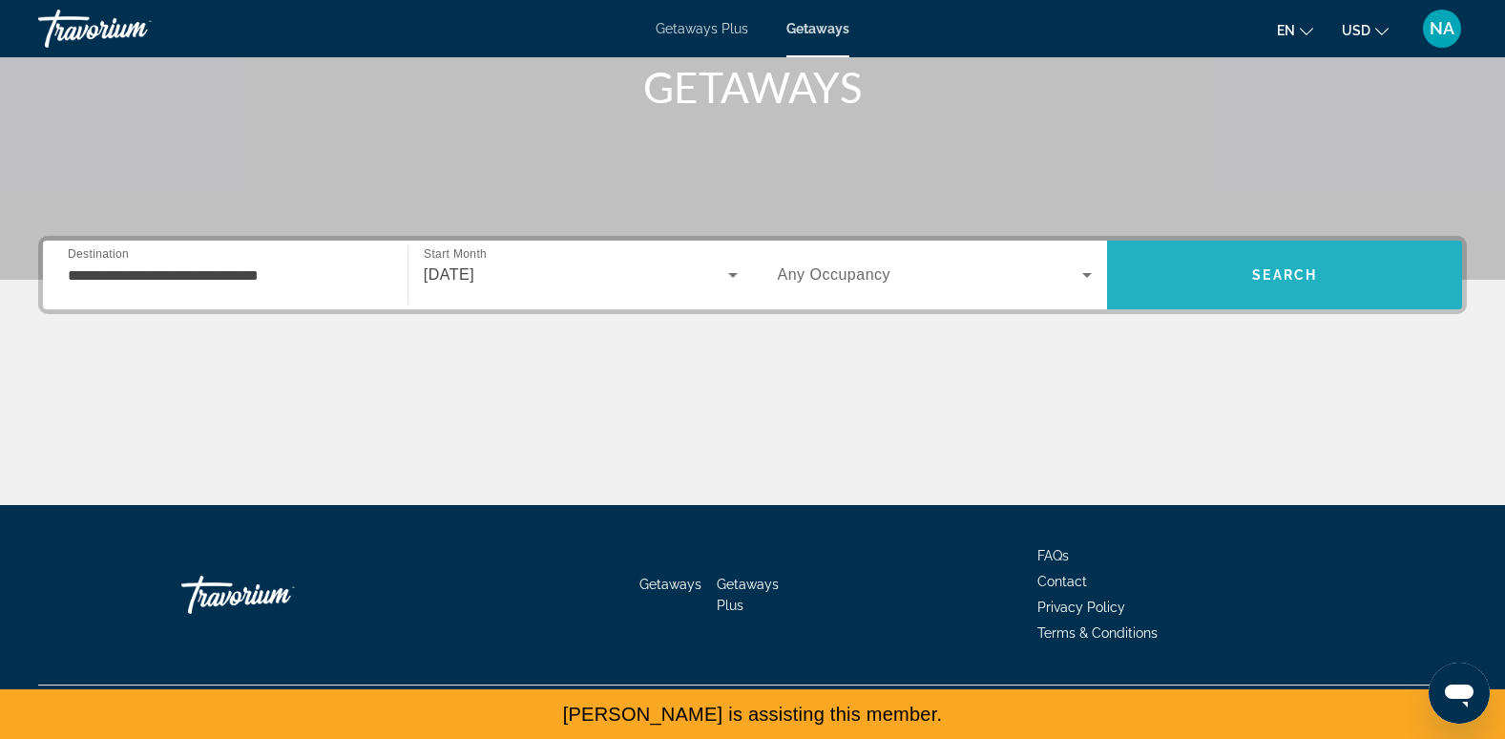
click at [1261, 284] on span "Search" at bounding box center [1284, 275] width 355 height 46
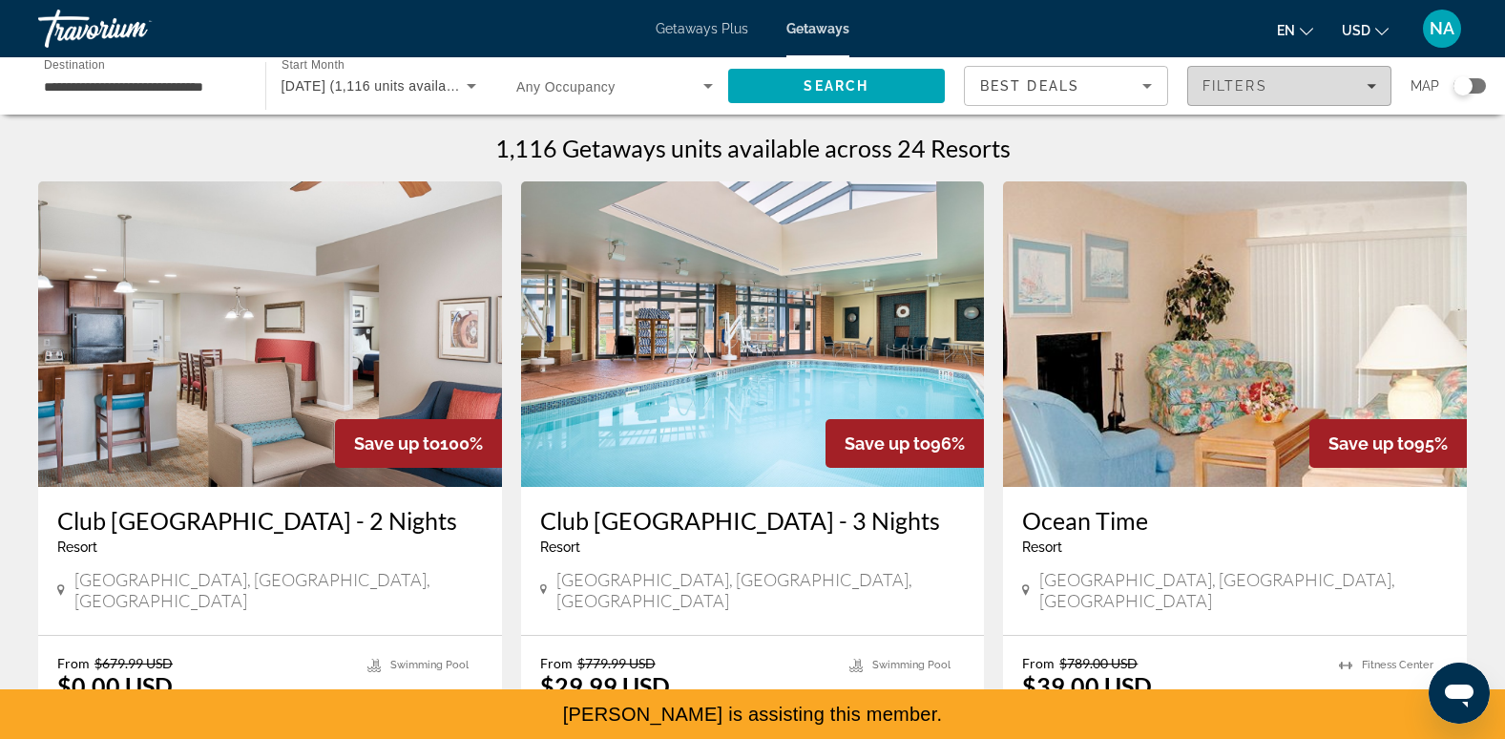
click at [1276, 89] on div "Filters" at bounding box center [1290, 85] width 174 height 15
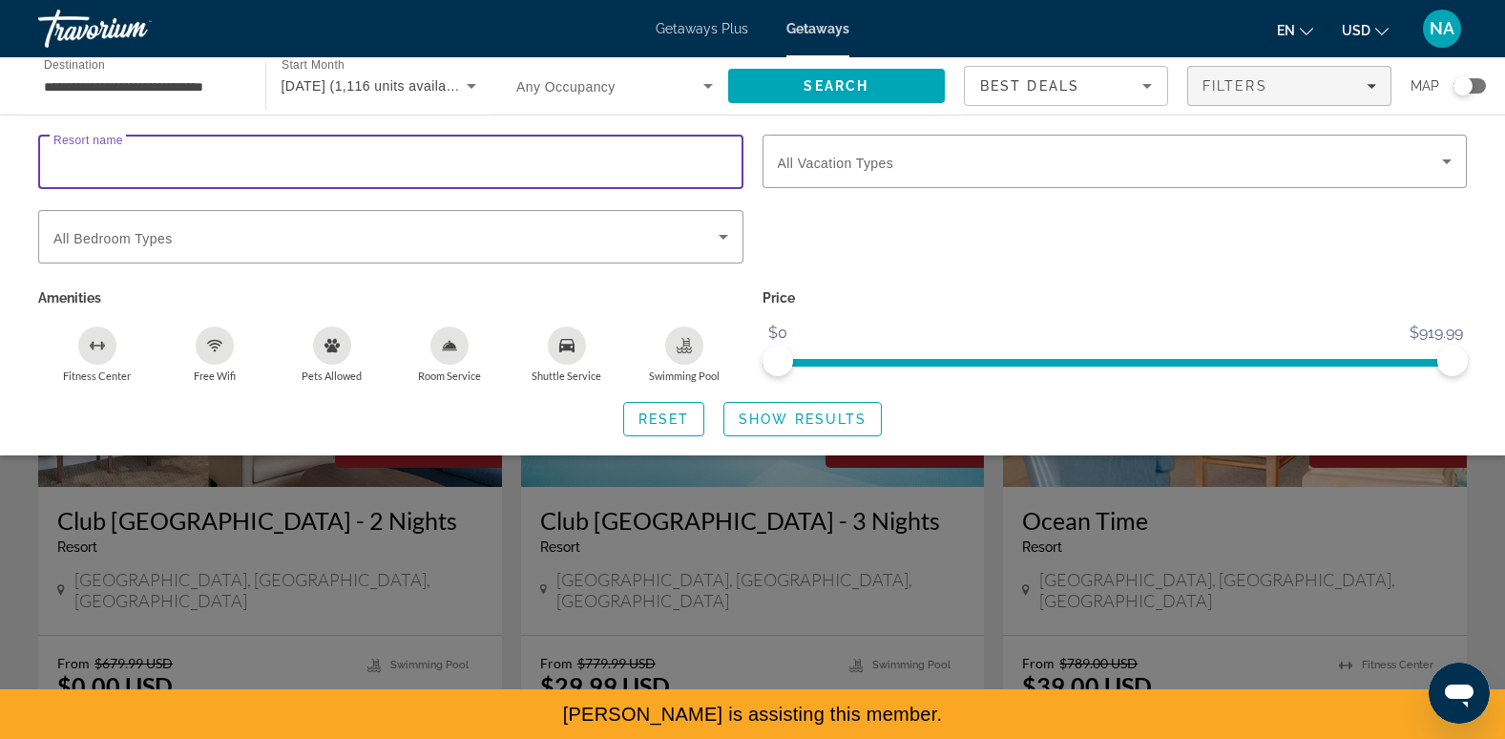
click at [217, 166] on input "Resort name" at bounding box center [390, 162] width 675 height 23
type input "*********"
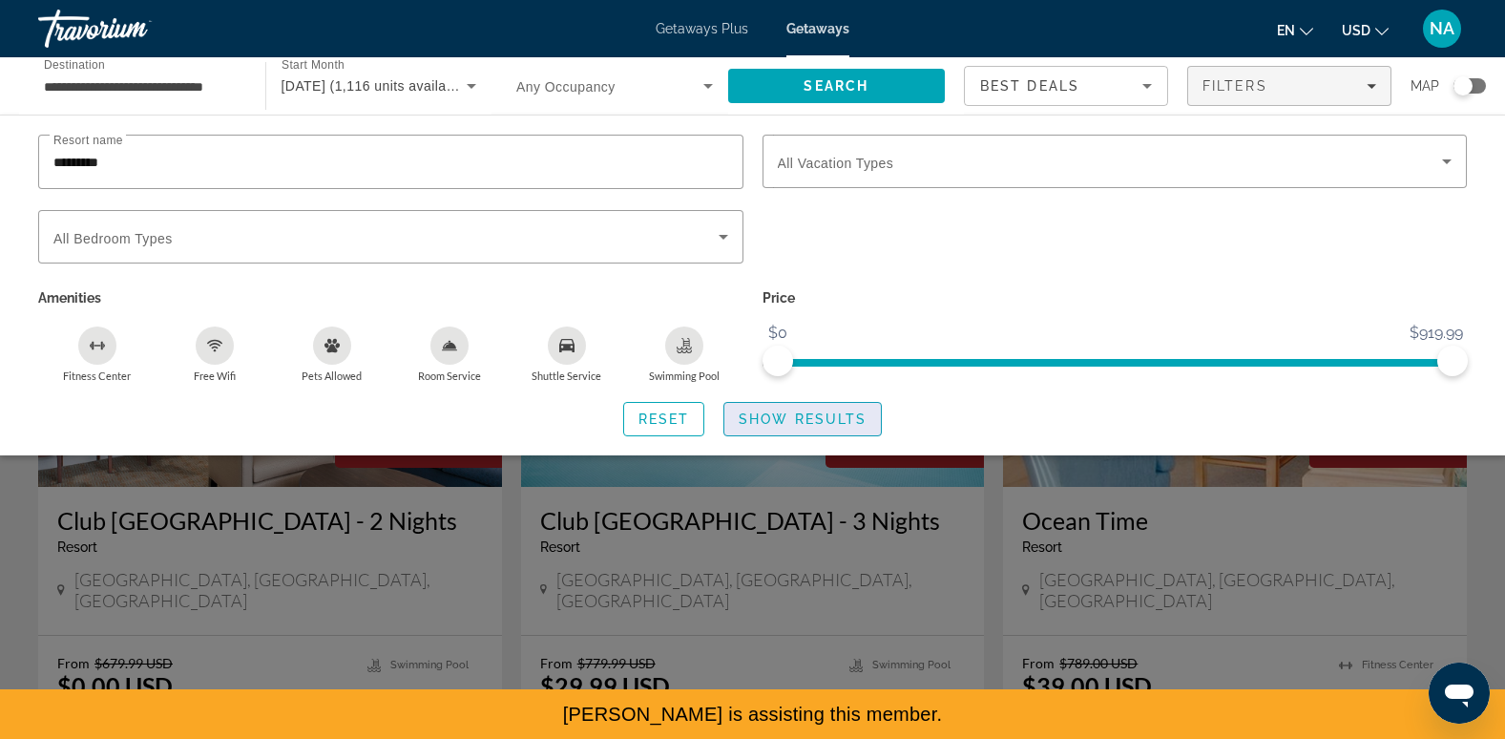
click at [772, 421] on span "Show Results" at bounding box center [803, 418] width 128 height 15
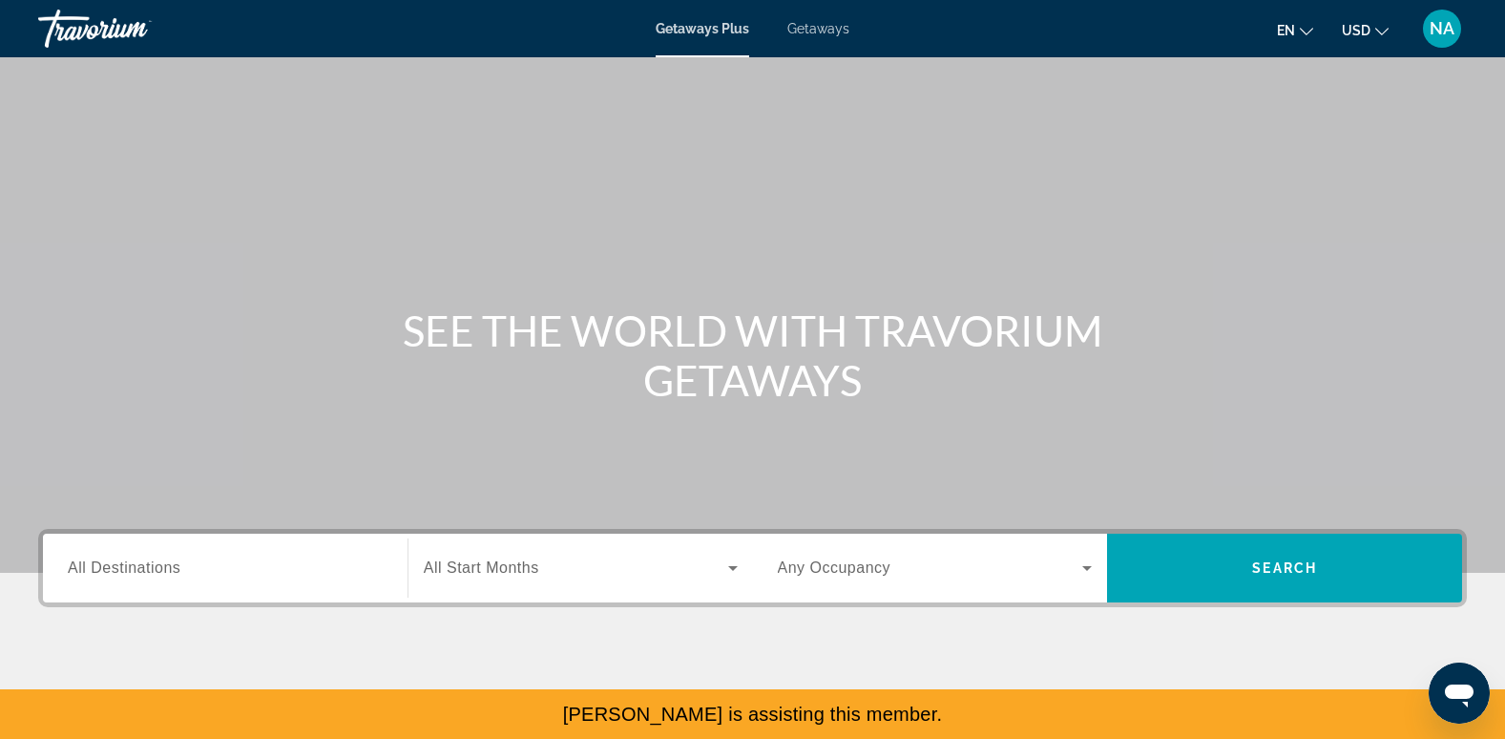
click at [809, 33] on span "Getaways" at bounding box center [819, 28] width 62 height 15
click at [802, 31] on span "Getaways" at bounding box center [819, 28] width 62 height 15
click at [191, 587] on div "Search widget" at bounding box center [225, 568] width 315 height 54
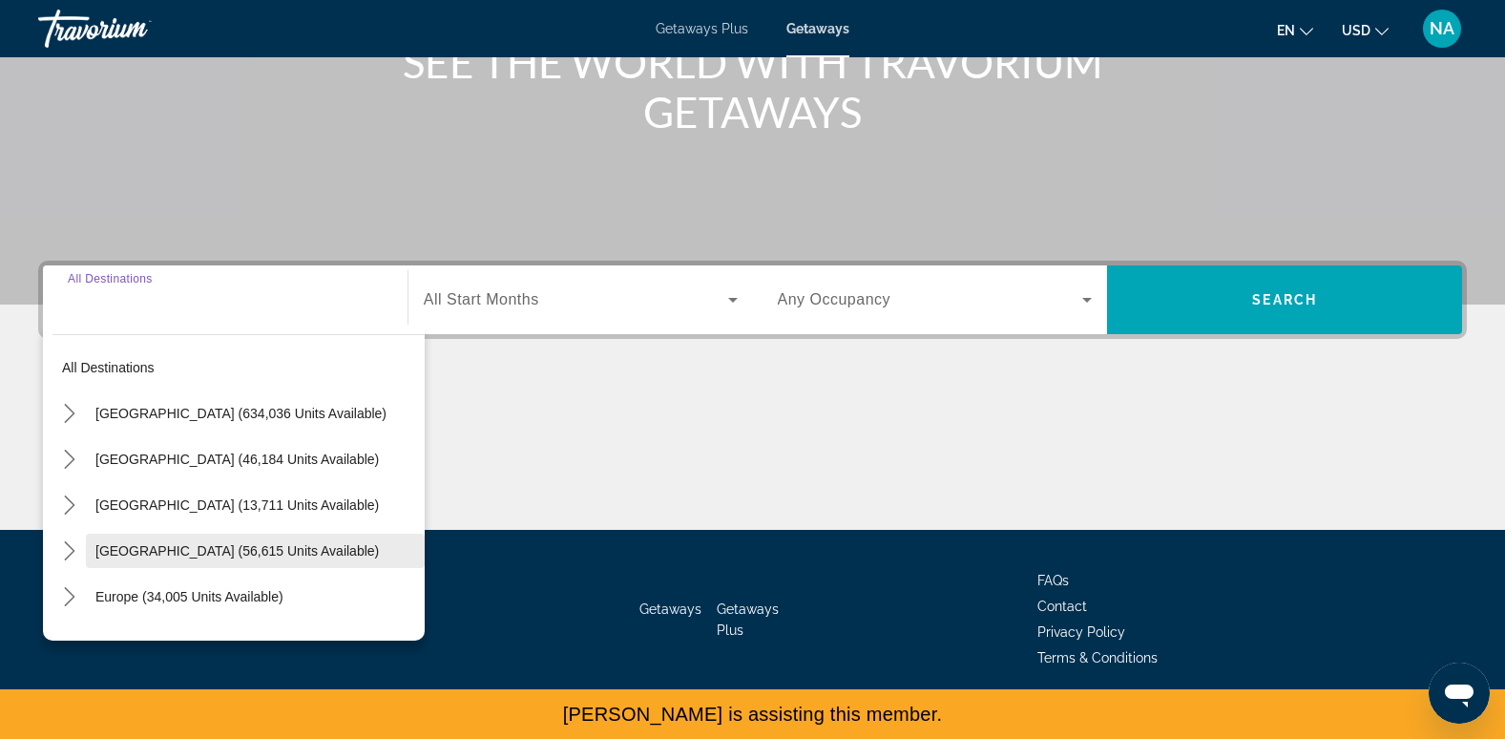
scroll to position [293, 0]
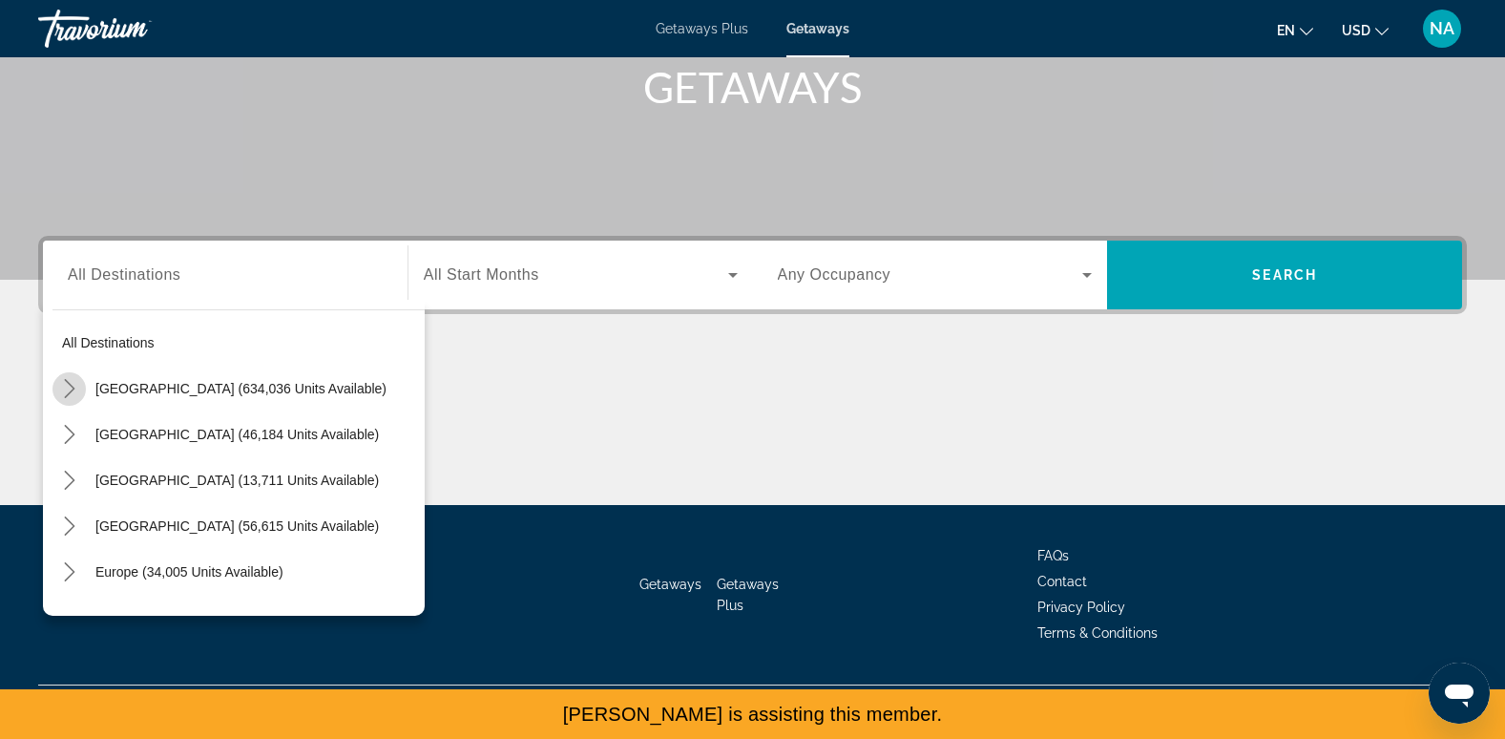
click at [74, 391] on icon "Toggle United States (634,036 units available) submenu" at bounding box center [69, 388] width 19 height 19
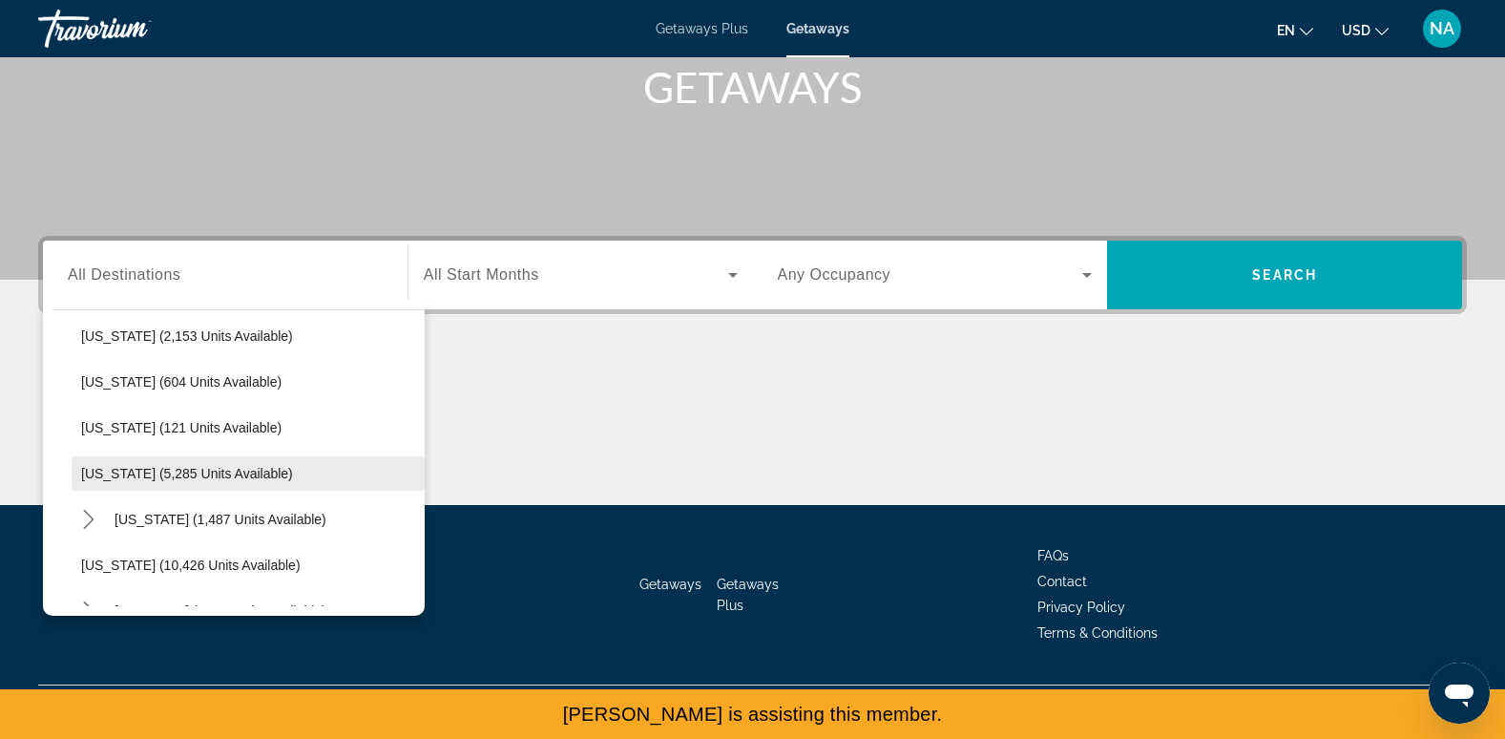
scroll to position [674, 0]
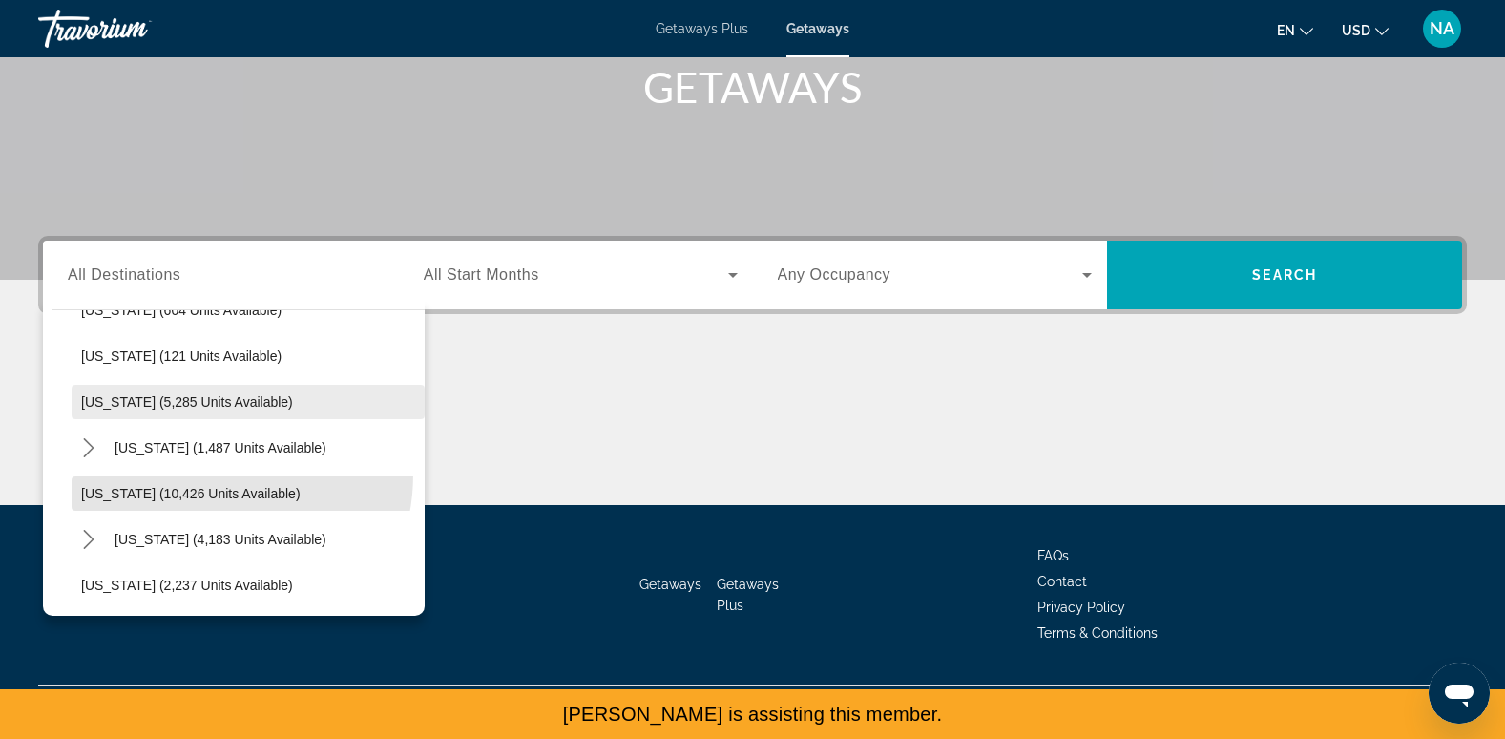
click at [203, 474] on span "Select destination: Maryland (10,426 units available)" at bounding box center [248, 494] width 353 height 46
type input "**********"
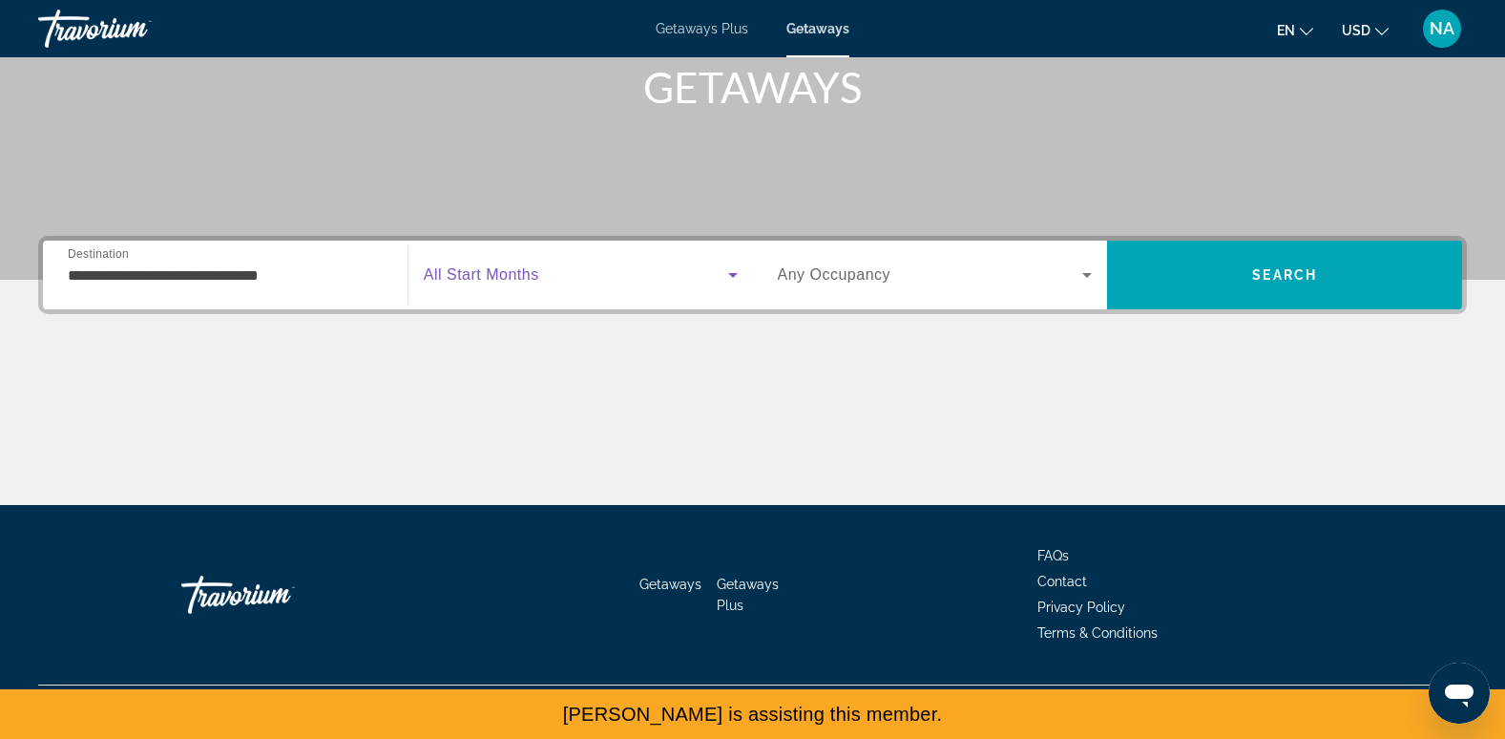
click at [561, 280] on span "Search widget" at bounding box center [576, 274] width 305 height 23
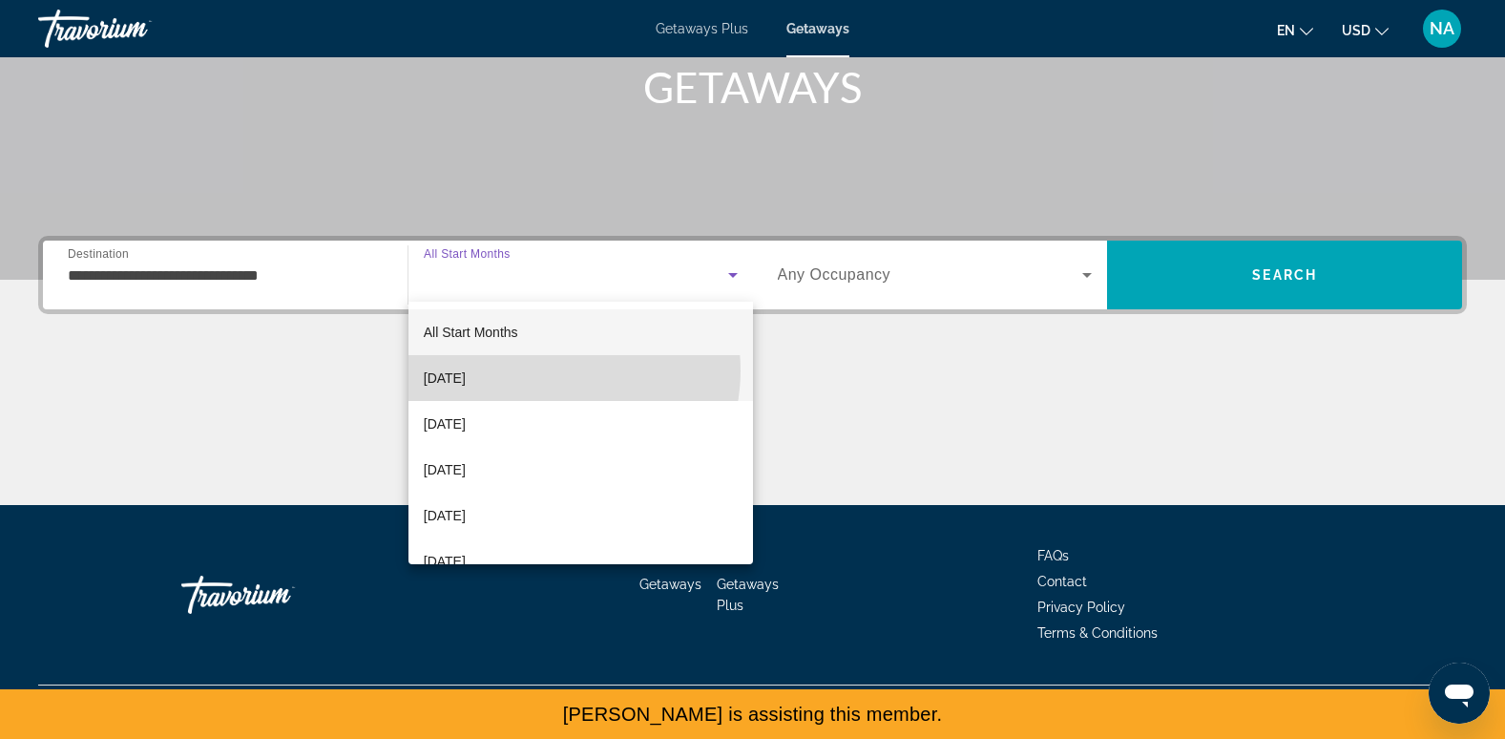
click at [553, 370] on mat-option "October 2025" at bounding box center [581, 378] width 345 height 46
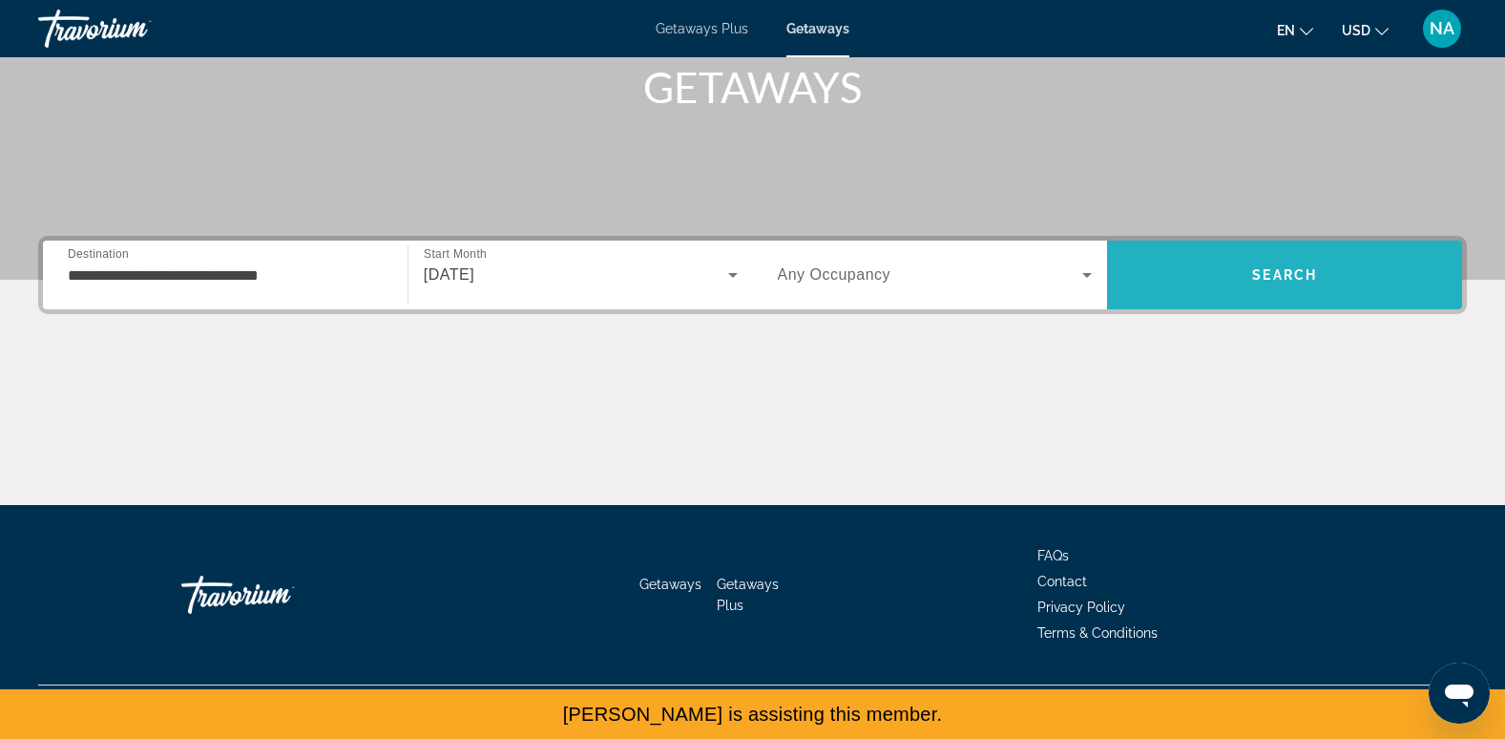
click at [1200, 290] on span "Search" at bounding box center [1284, 275] width 355 height 46
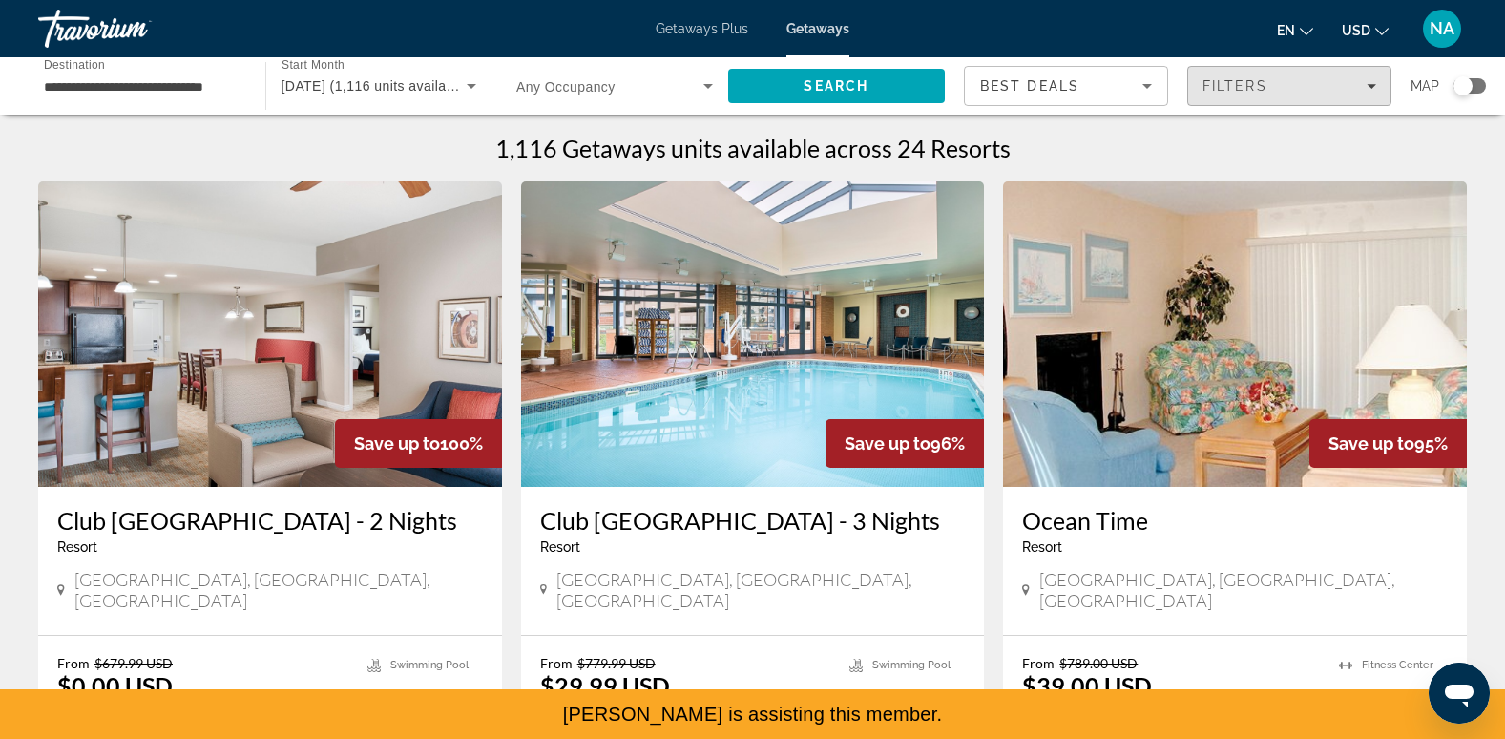
click at [1317, 93] on div "Filters" at bounding box center [1290, 85] width 174 height 15
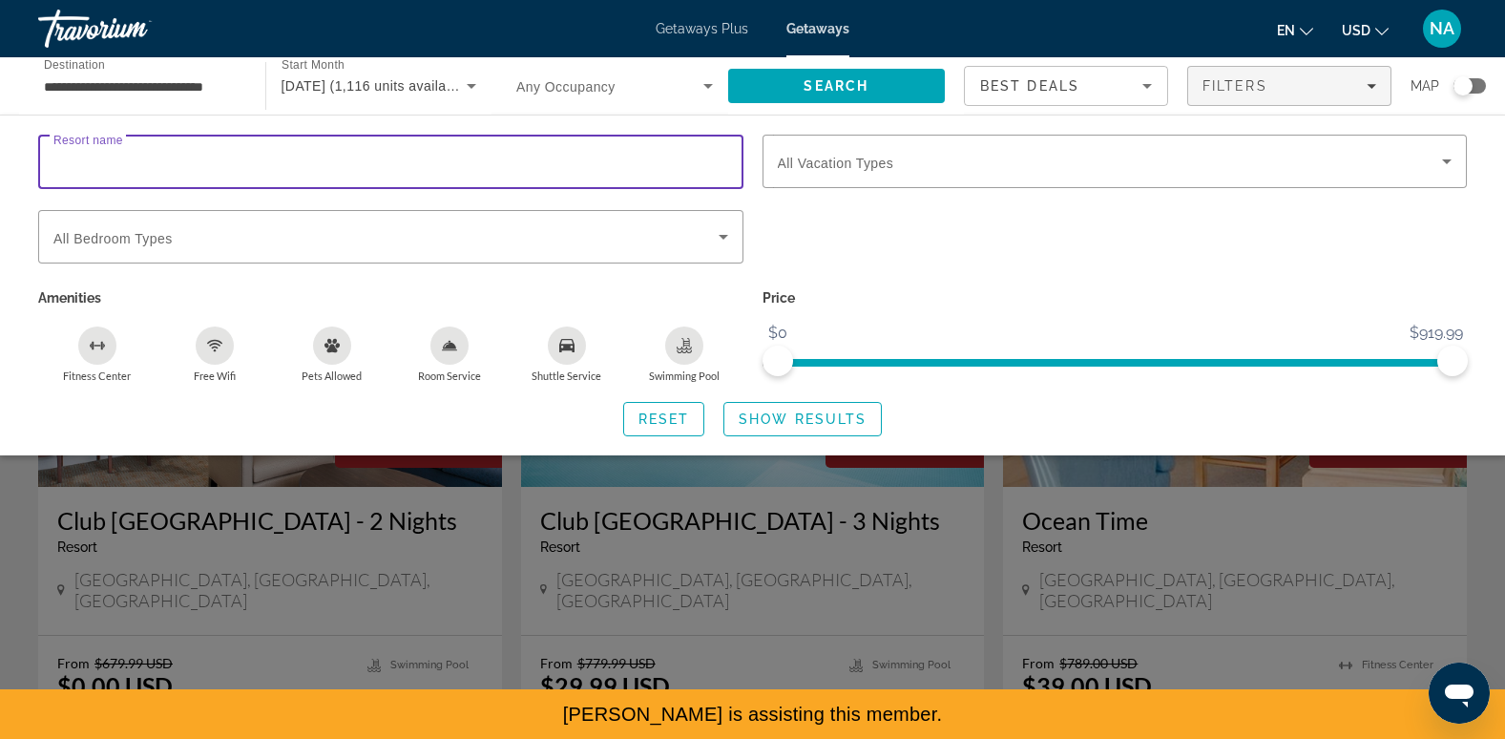
click at [217, 156] on input "Resort name" at bounding box center [390, 162] width 675 height 23
type input "*********"
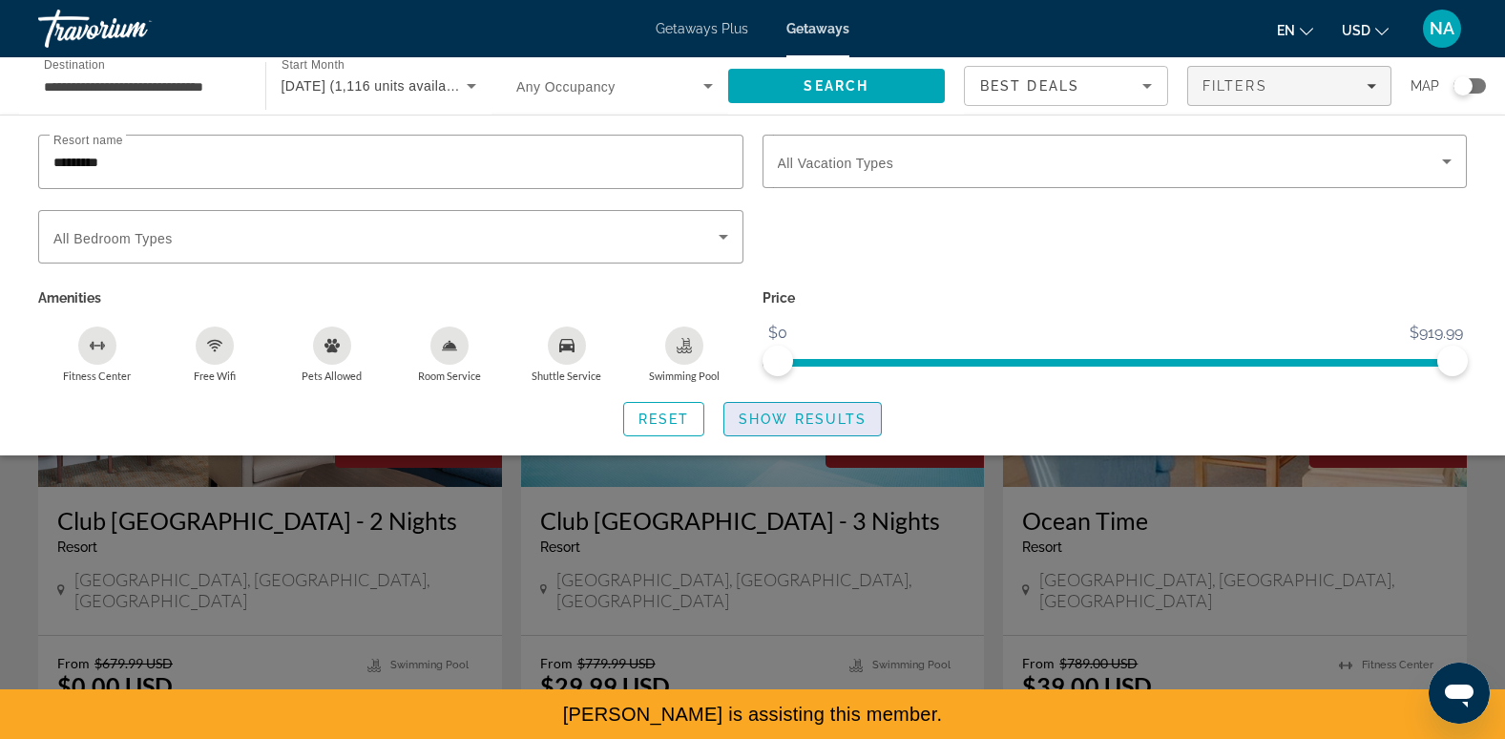
click at [772, 421] on span "Show Results" at bounding box center [803, 418] width 128 height 15
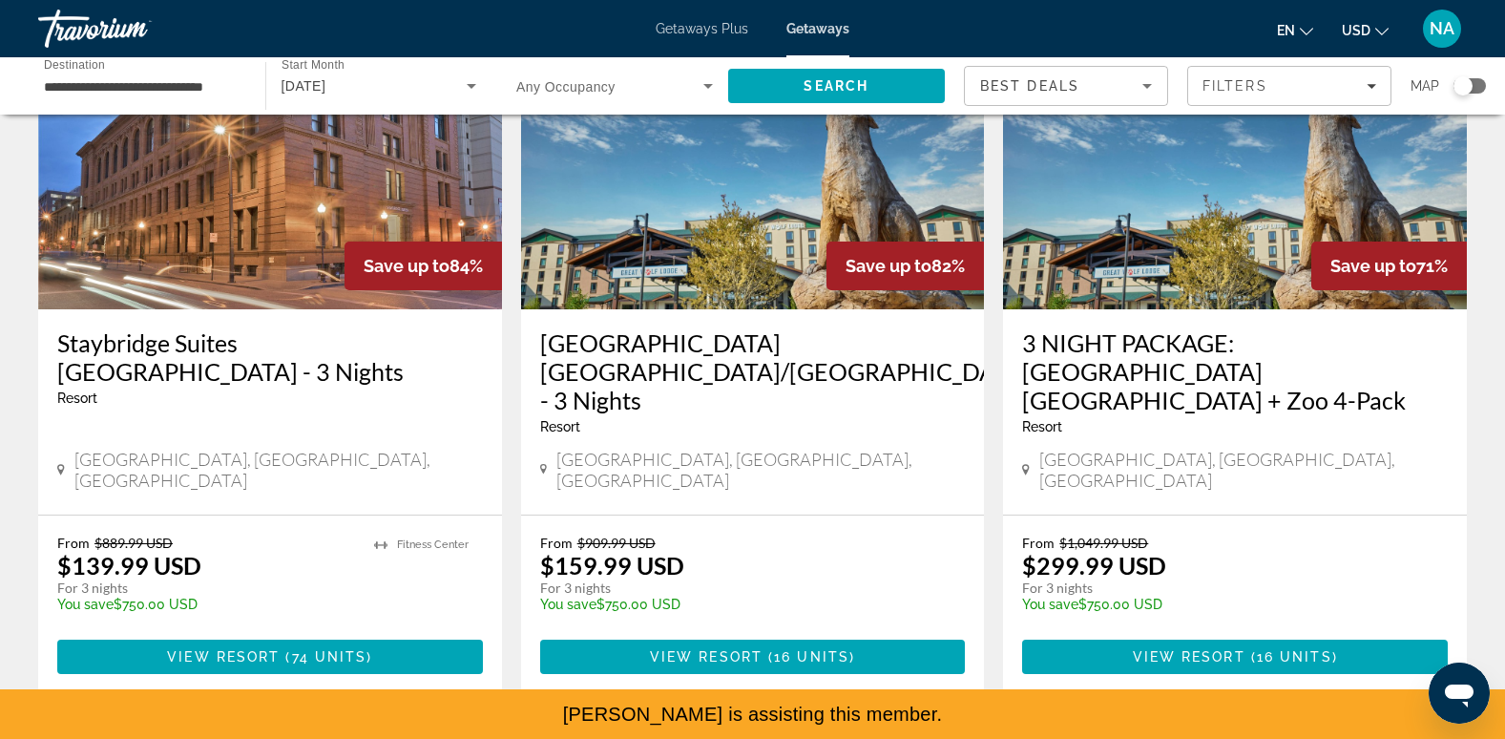
scroll to position [181, 0]
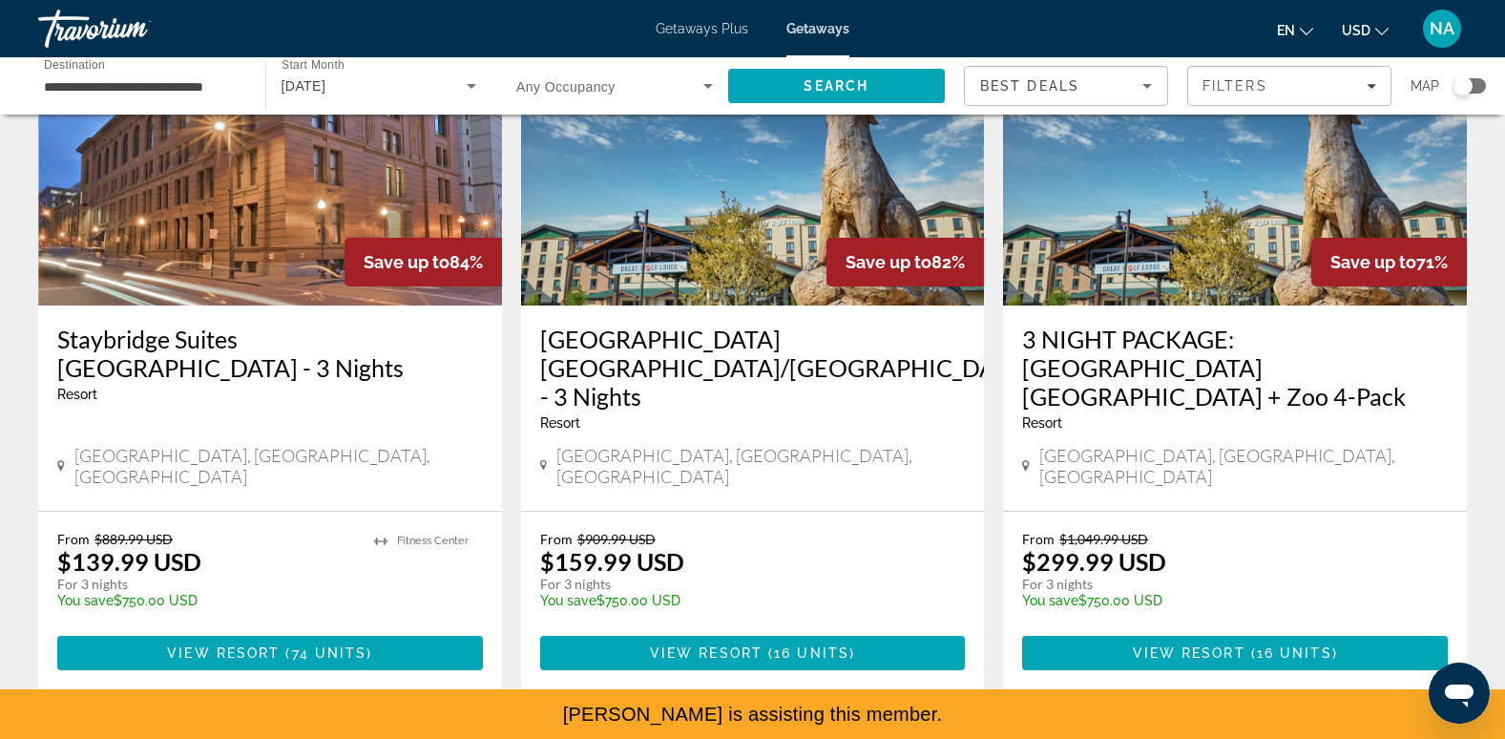
click at [267, 297] on img "Main content" at bounding box center [270, 152] width 464 height 305
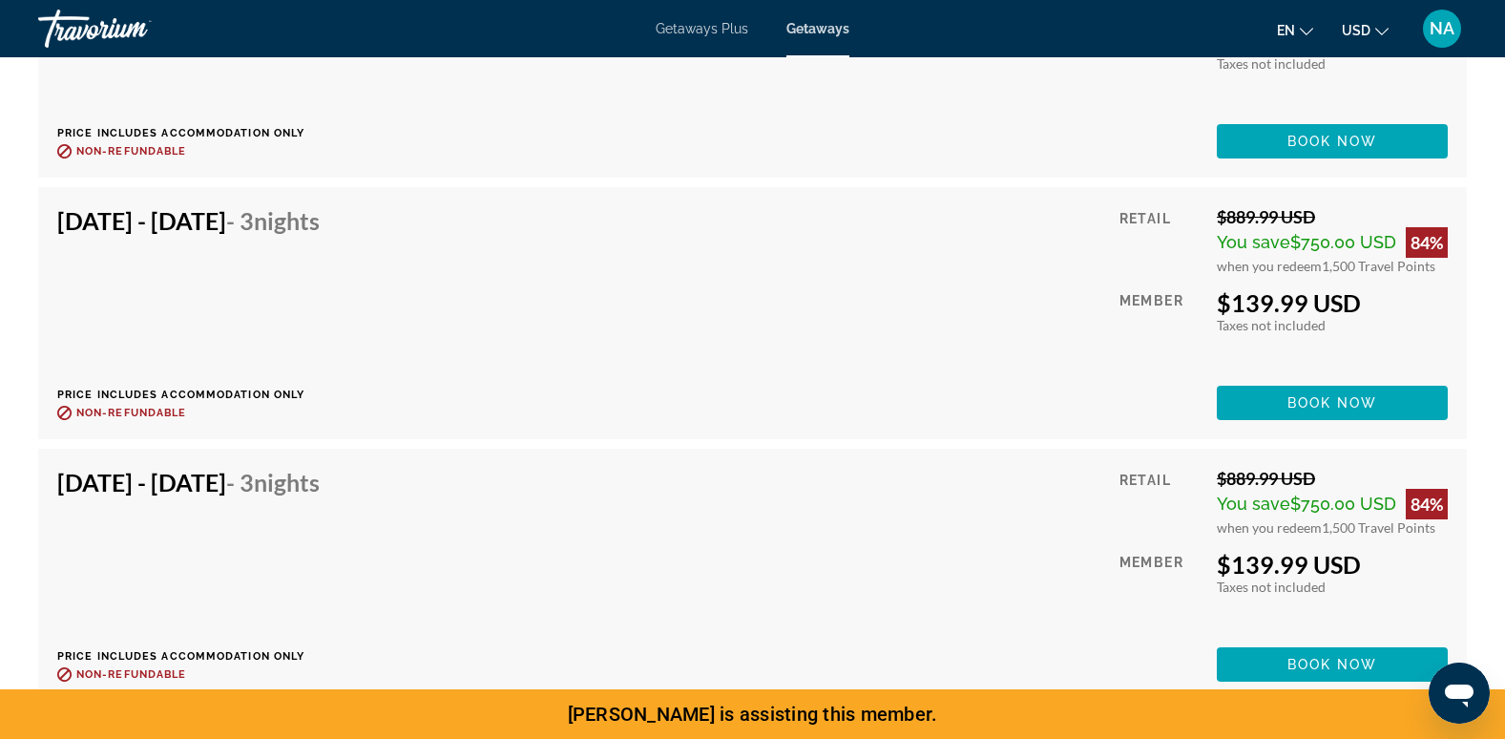
scroll to position [4576, 0]
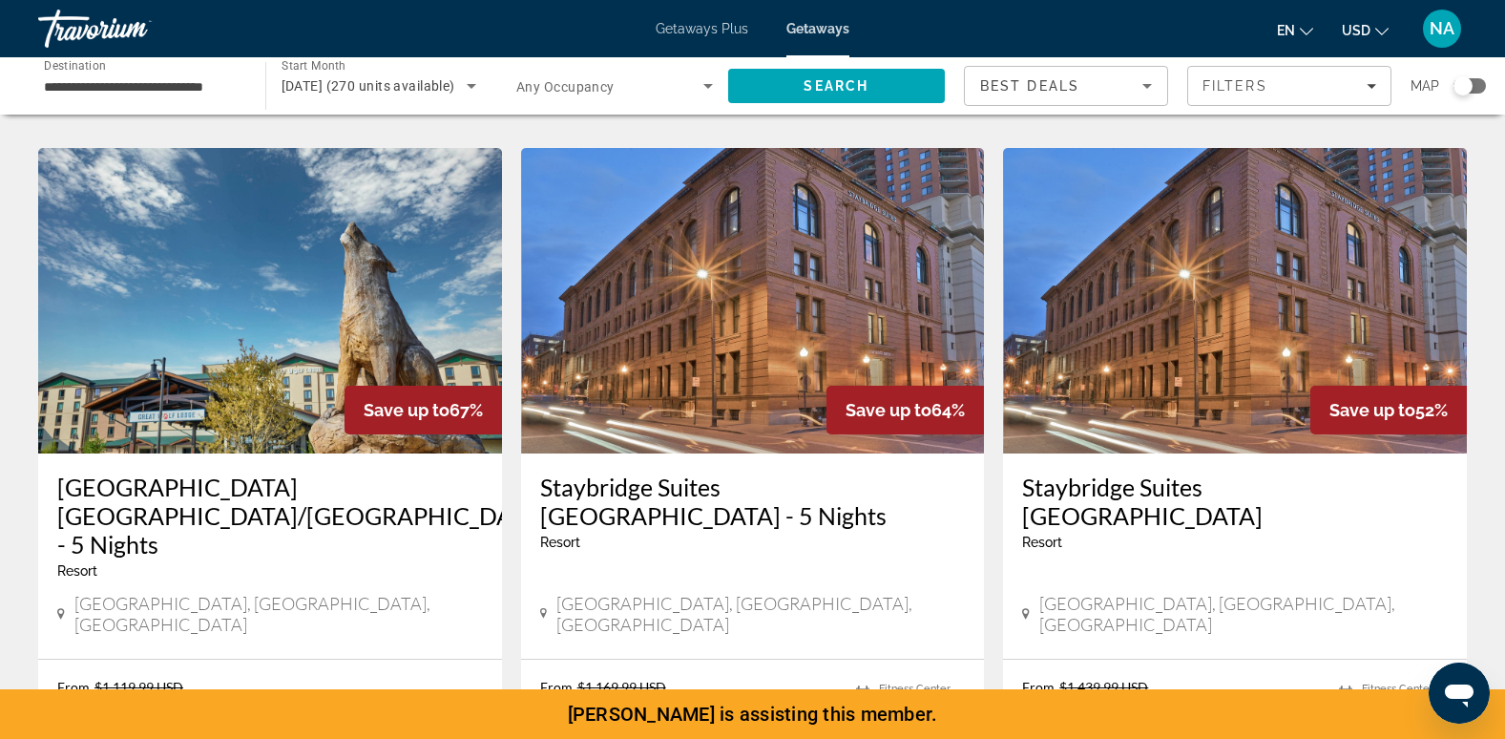
scroll to position [764, 0]
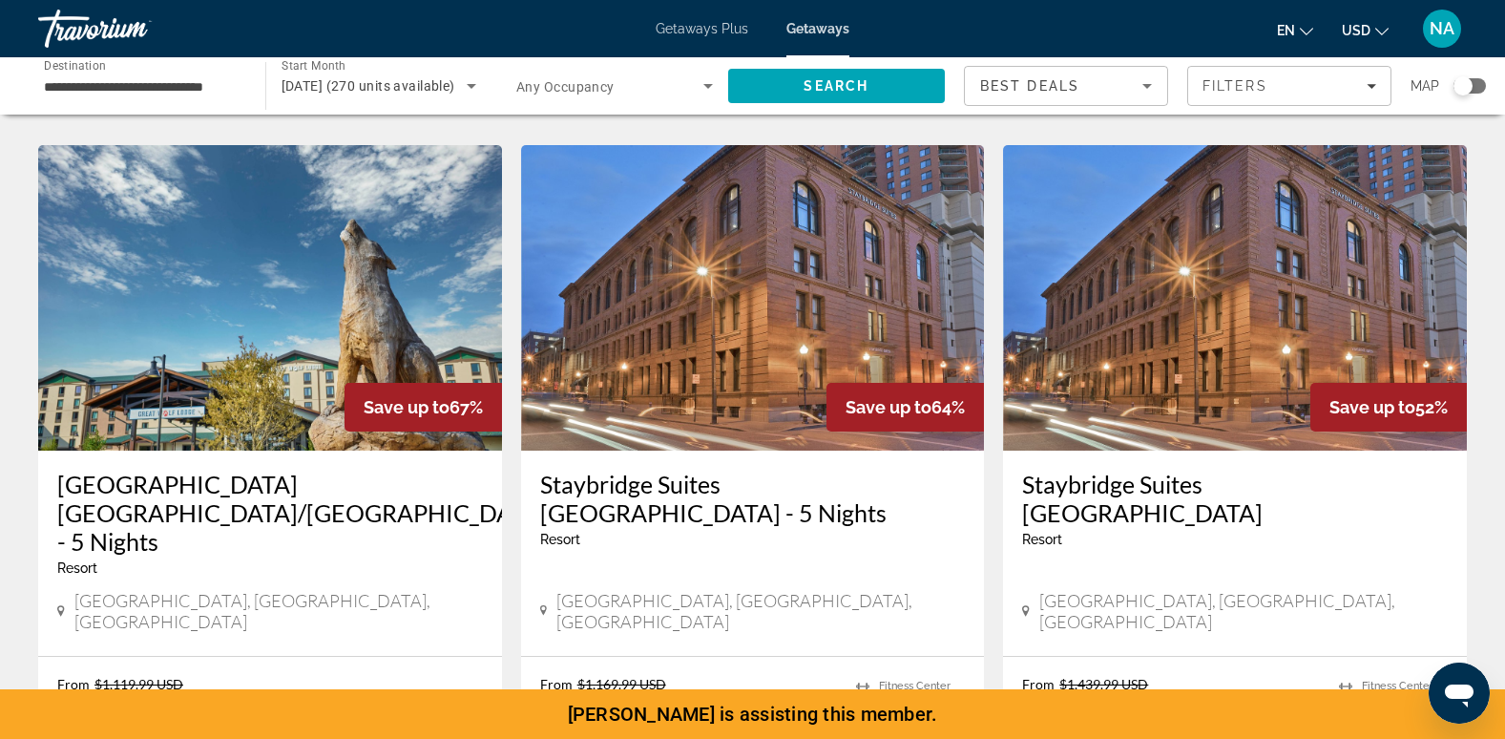
click at [1378, 232] on img "Main content" at bounding box center [1235, 297] width 464 height 305
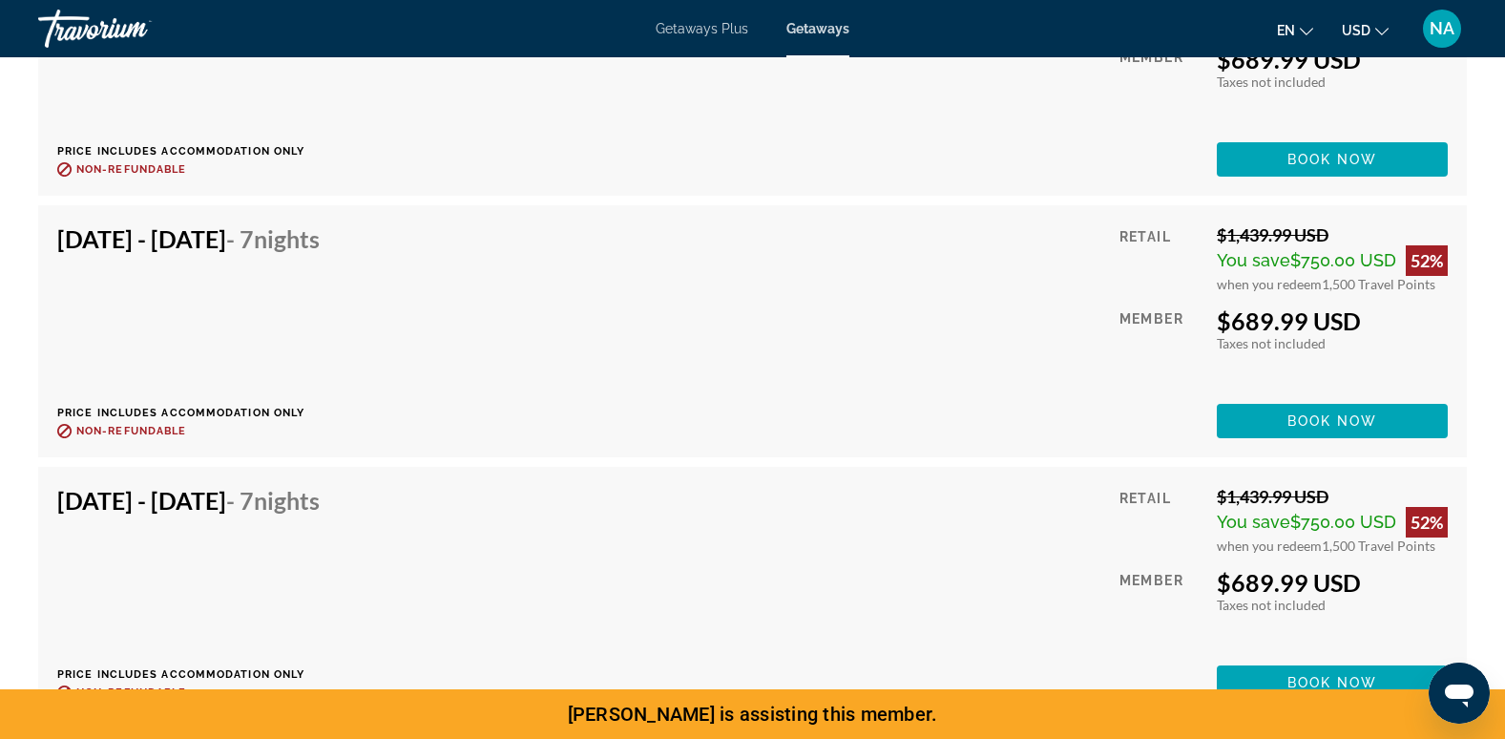
scroll to position [4296, 0]
